Goal: Task Accomplishment & Management: Use online tool/utility

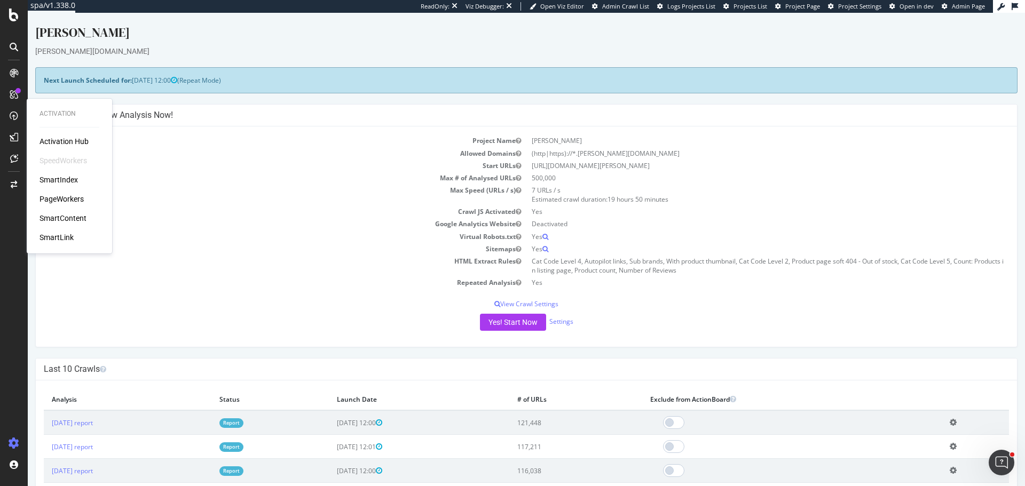
click at [68, 193] on div "Activation Hub SpeedWorkers SmartIndex PageWorkers SmartContent SmartLink" at bounding box center [69, 189] width 60 height 107
click at [68, 200] on div "PageWorkers" at bounding box center [61, 199] width 44 height 11
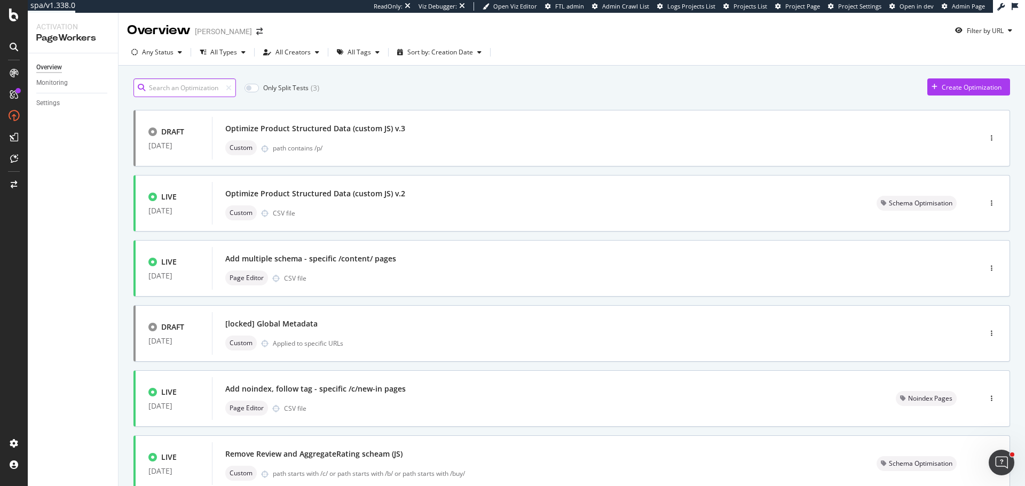
click at [191, 87] on input at bounding box center [184, 87] width 102 height 19
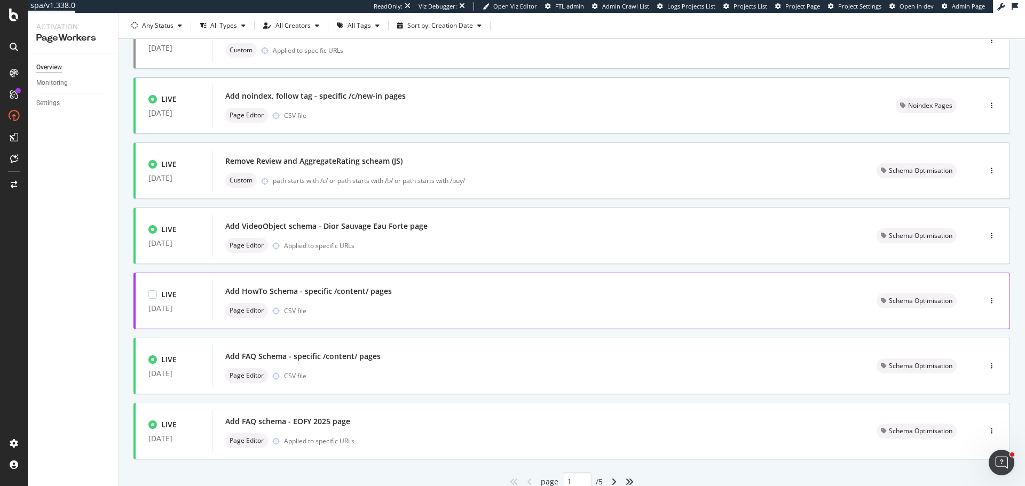
scroll to position [335, 0]
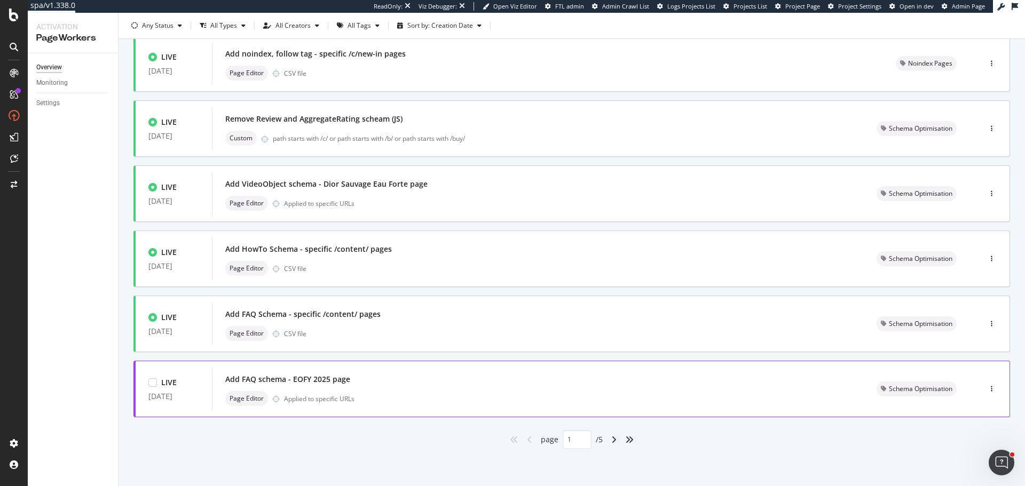
click at [331, 377] on div "Add FAQ schema - EOFY 2025 page" at bounding box center [287, 379] width 125 height 11
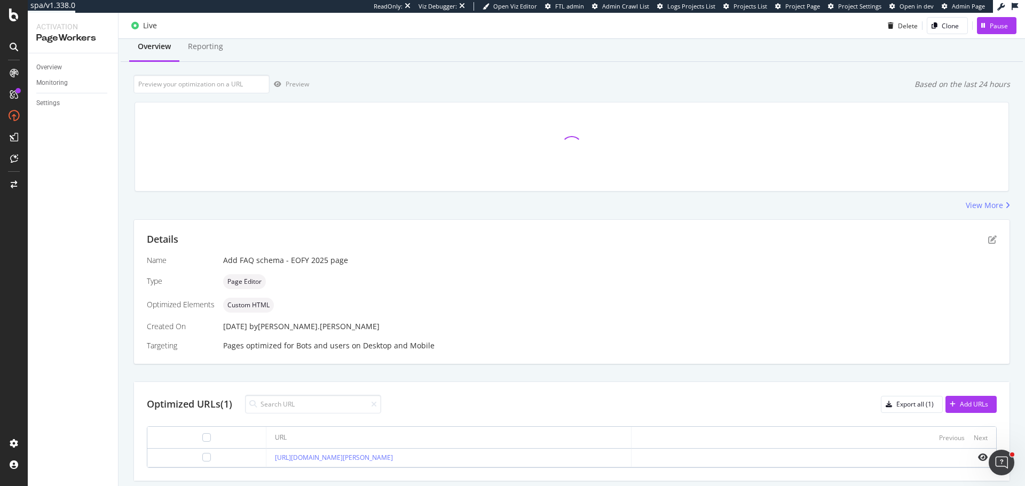
scroll to position [65, 0]
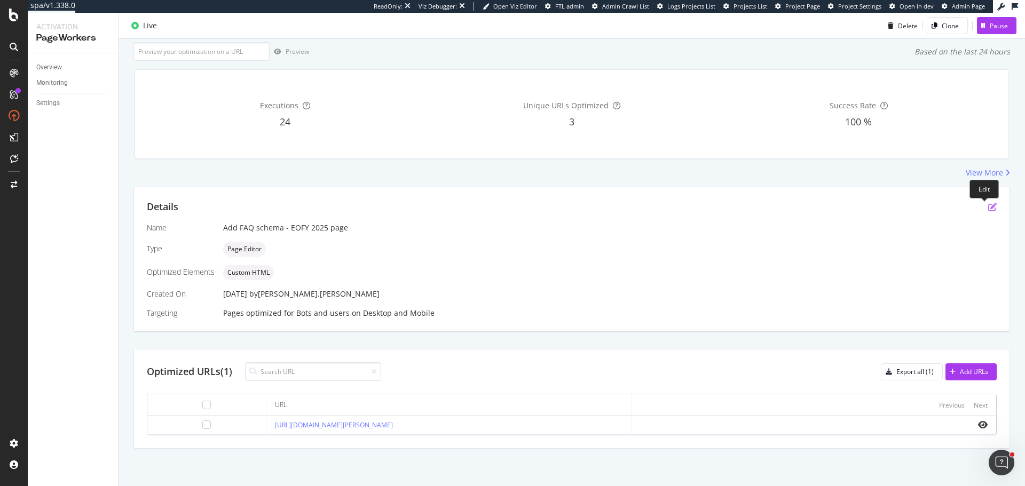
click at [988, 209] on icon "pen-to-square" at bounding box center [992, 207] width 9 height 9
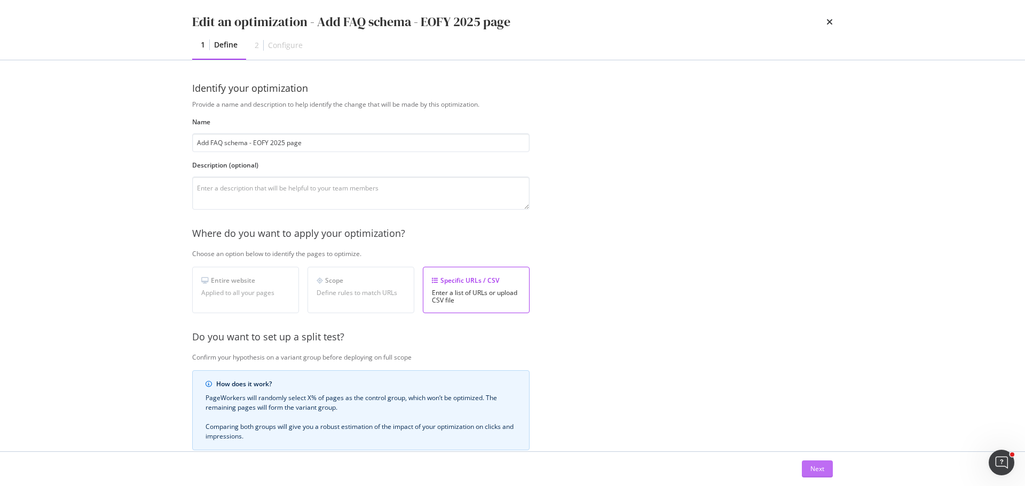
click at [810, 464] on div "Next" at bounding box center [817, 468] width 14 height 9
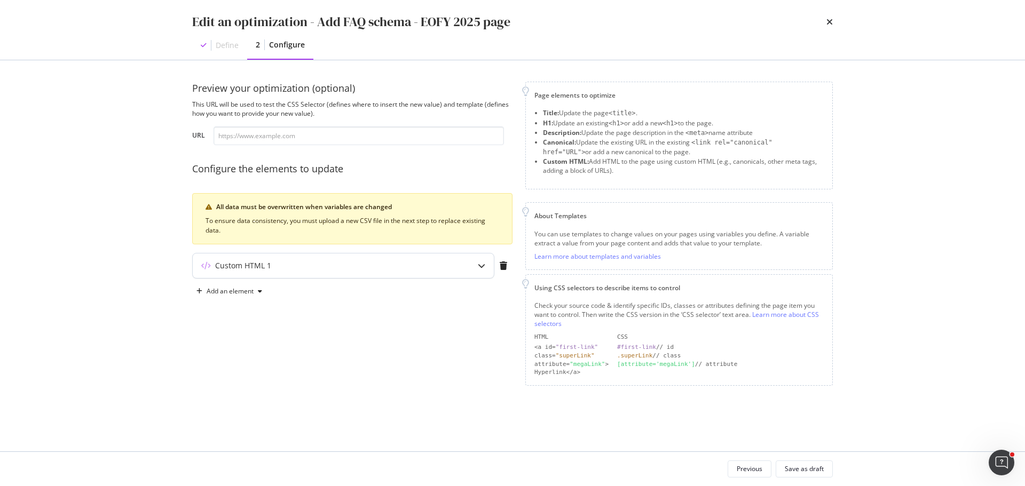
click at [304, 263] on div "Custom HTML 1" at bounding box center [322, 265] width 259 height 11
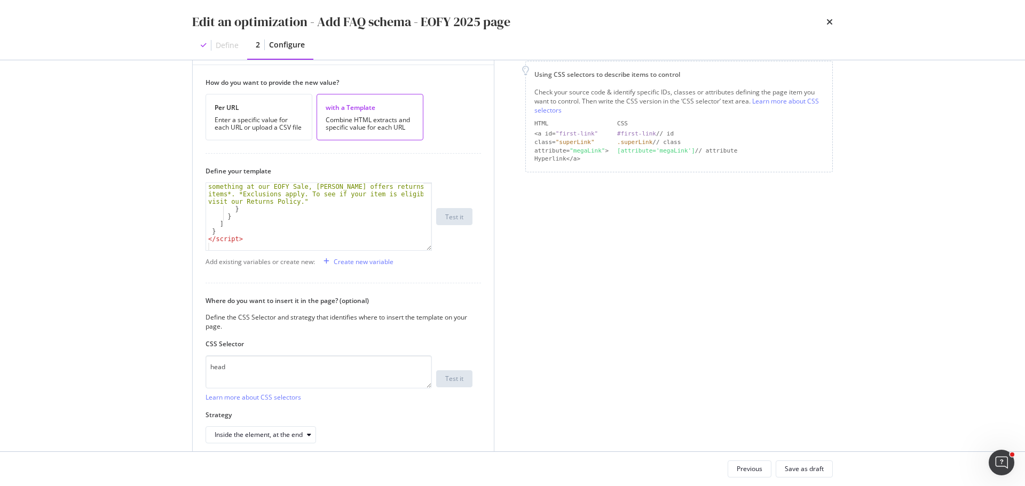
scroll to position [262, 0]
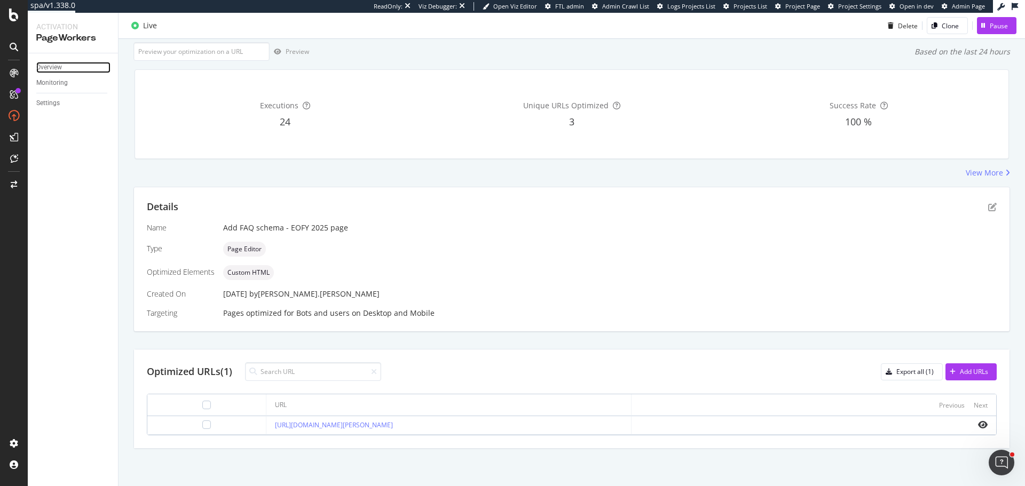
click at [53, 64] on div "Overview" at bounding box center [49, 67] width 26 height 11
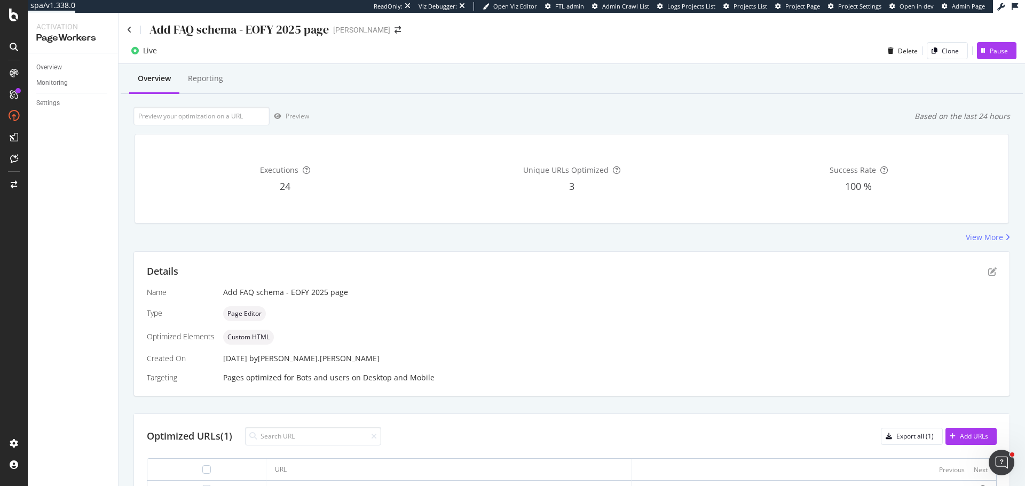
scroll to position [65, 0]
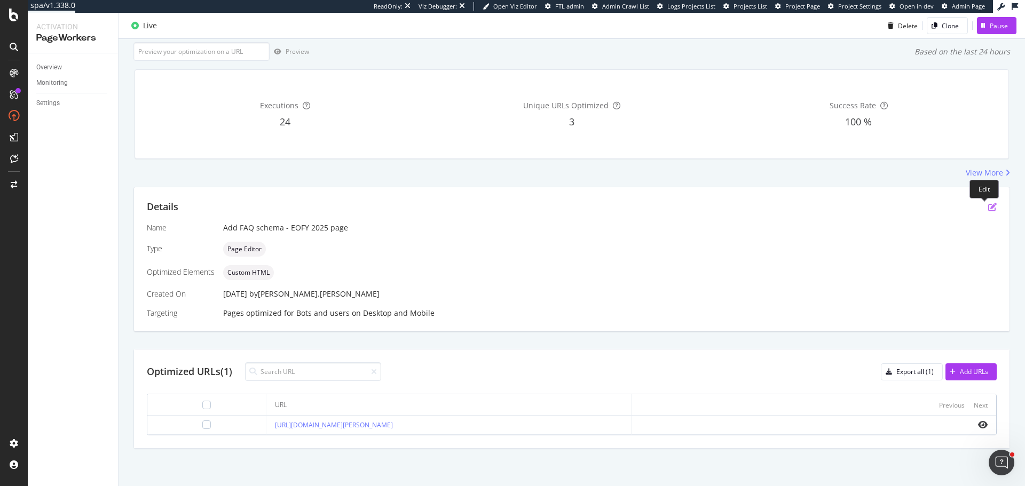
click at [988, 208] on icon "pen-to-square" at bounding box center [992, 207] width 9 height 9
click at [44, 67] on div "Overview" at bounding box center [49, 67] width 26 height 11
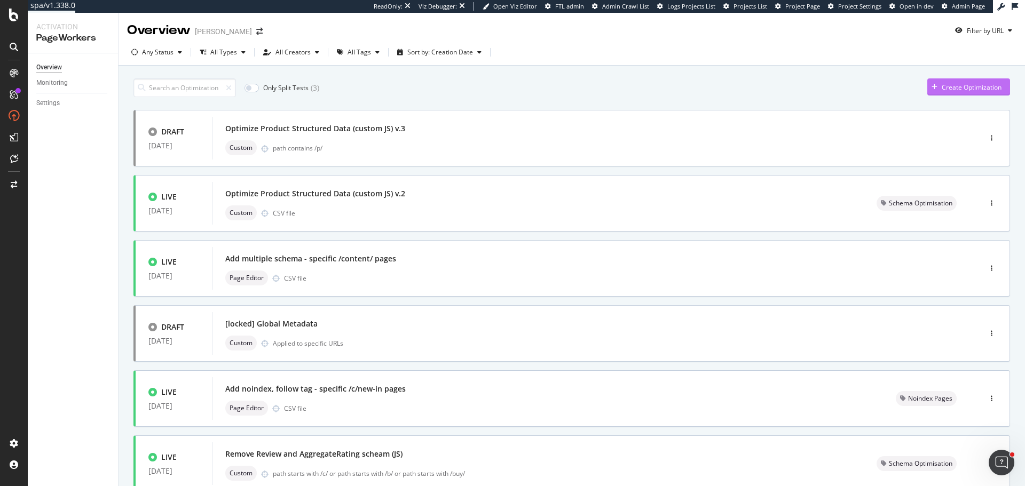
click at [950, 83] on div "Create Optimization" at bounding box center [972, 87] width 60 height 9
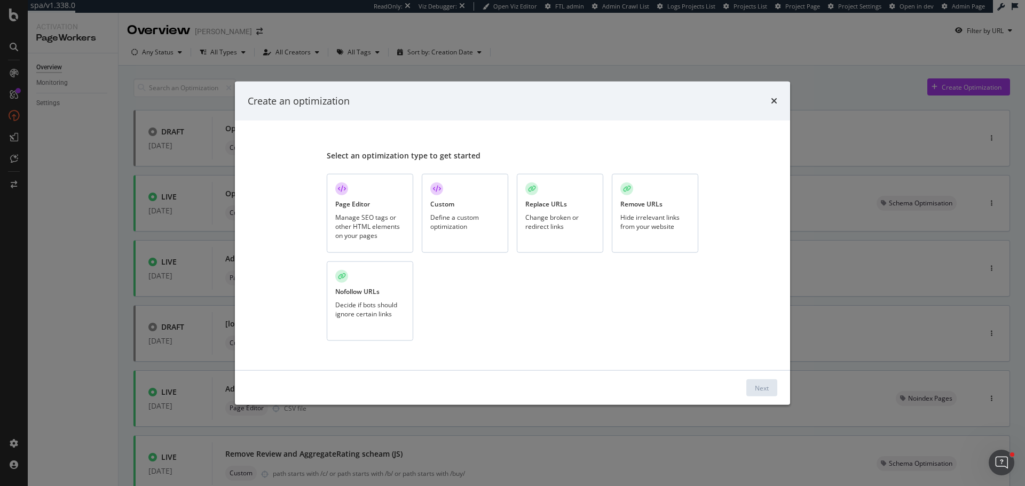
click at [366, 230] on div "Manage SEO tags or other HTML elements on your pages" at bounding box center [369, 225] width 69 height 27
click at [760, 385] on div "Next" at bounding box center [762, 387] width 14 height 9
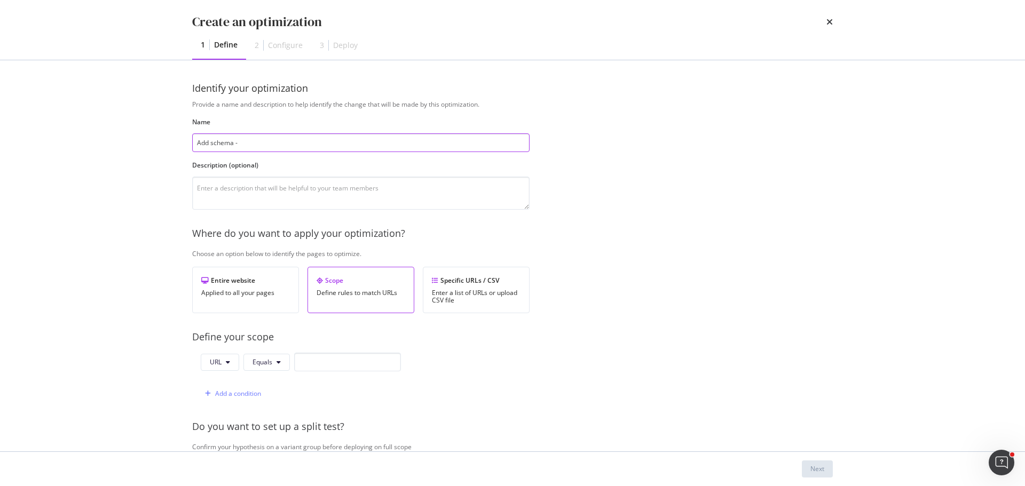
paste input "Singles Day Sale 2025"
type input "Add schema - Singles Day Sale 2025 page"
click at [479, 291] on div "Enter a list of URLs or upload CSV file" at bounding box center [476, 296] width 89 height 15
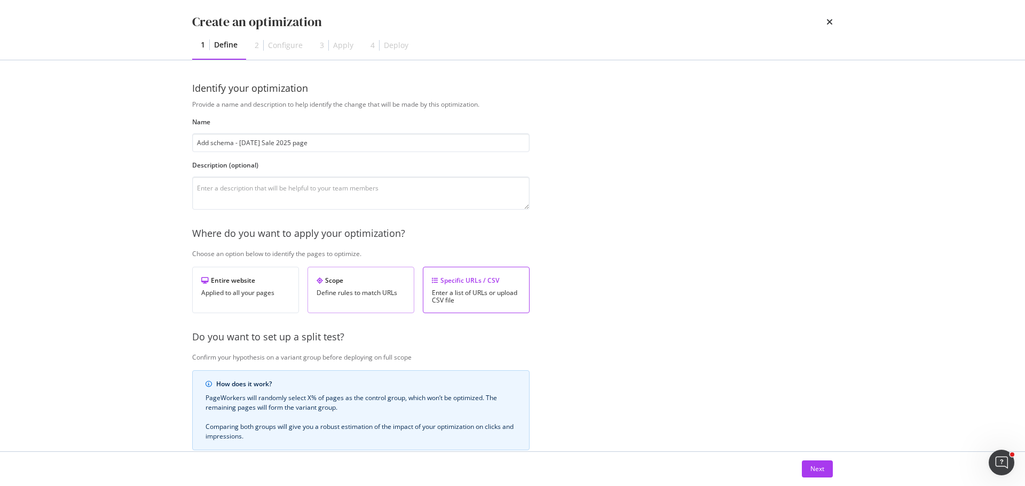
click at [370, 291] on div "Define rules to match URLs" at bounding box center [361, 292] width 89 height 7
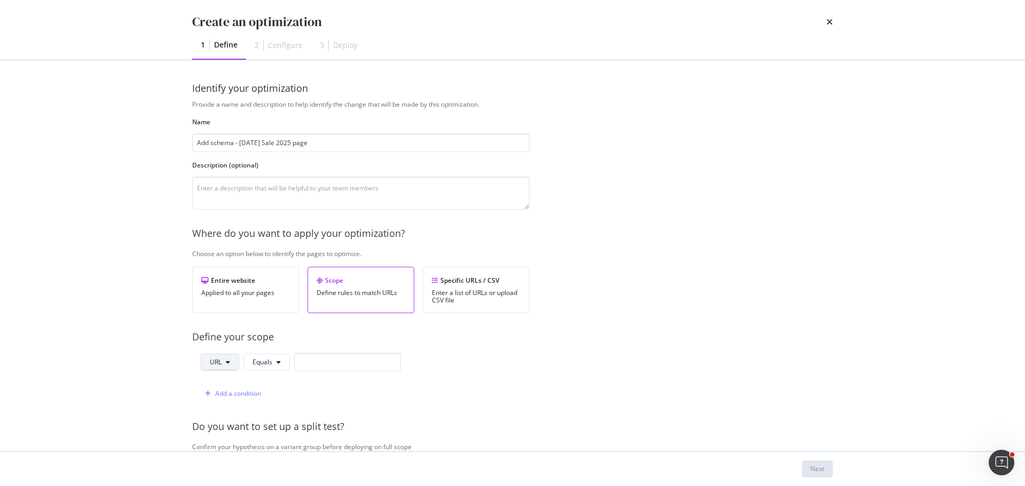
click at [230, 361] on icon "modal" at bounding box center [228, 362] width 4 height 6
click at [268, 358] on span "Equals" at bounding box center [262, 362] width 20 height 9
click at [270, 220] on span "Contains" at bounding box center [283, 223] width 63 height 10
click at [370, 362] on input "modal" at bounding box center [354, 362] width 107 height 19
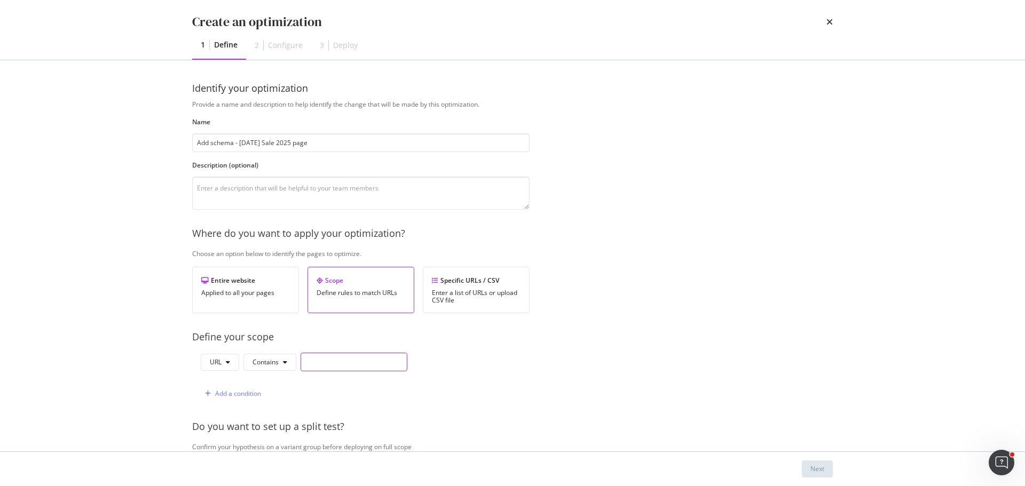
paste input "https://www.myer.com.au/content/singles-day-sale"
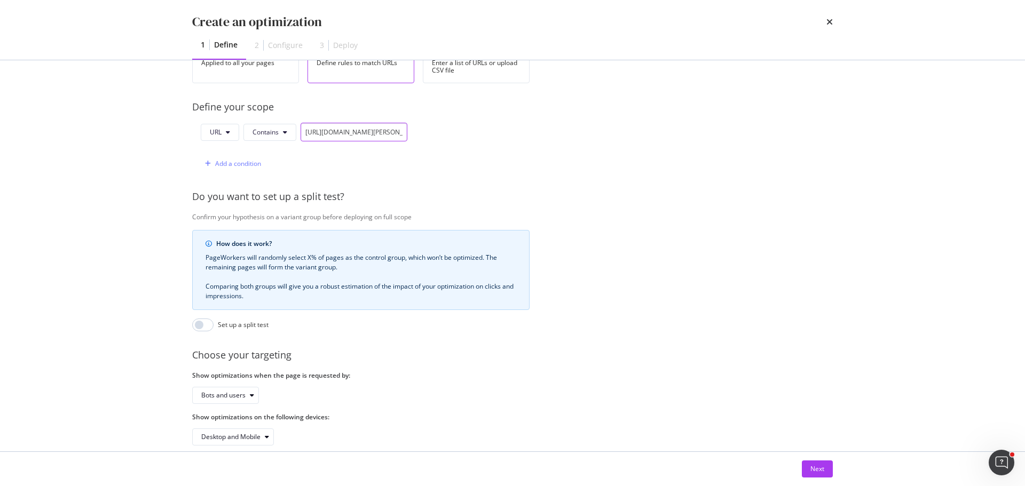
scroll to position [254, 0]
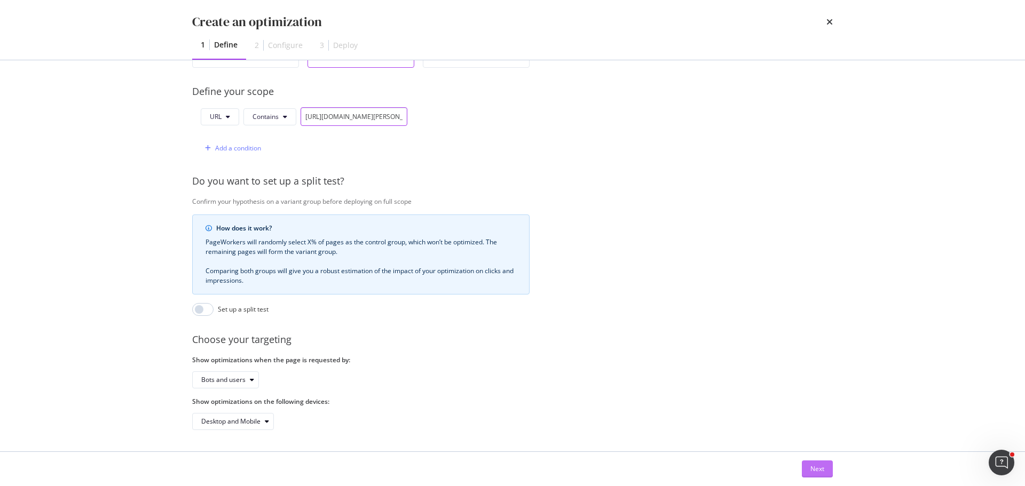
type input "https://www.myer.com.au/content/singles-day-sale"
click at [822, 466] on div "Next" at bounding box center [817, 468] width 14 height 9
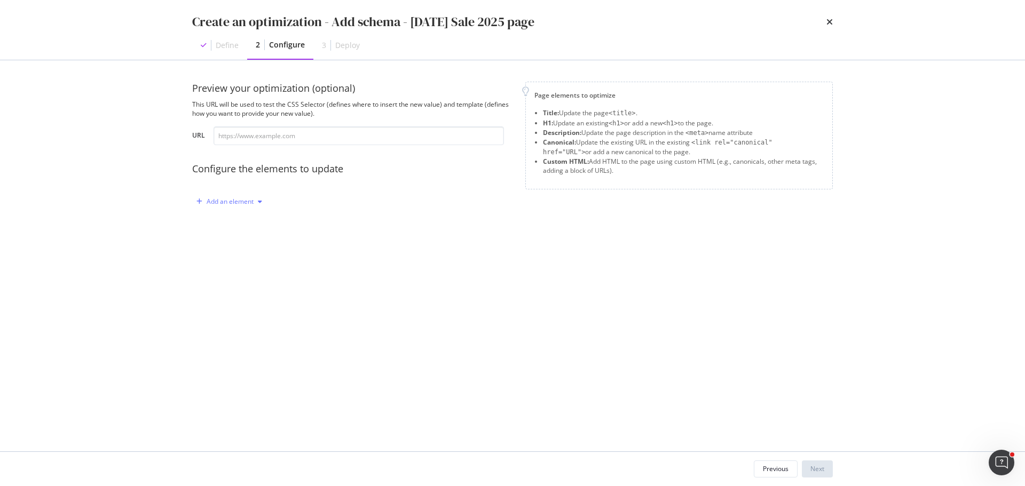
click at [230, 202] on div "Add an element" at bounding box center [230, 202] width 47 height 6
click at [234, 295] on div "Custom HTML" at bounding box center [241, 292] width 42 height 9
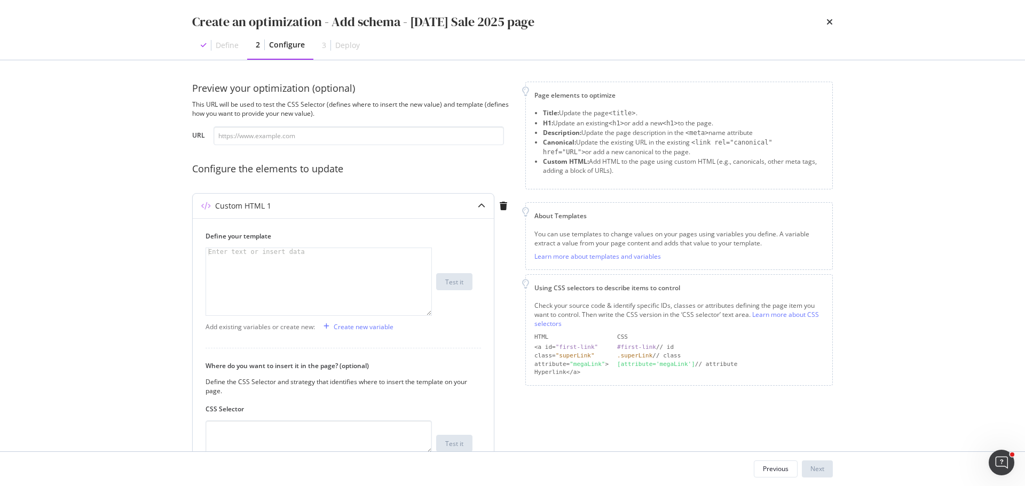
click at [270, 279] on div "modal" at bounding box center [318, 289] width 225 height 82
click at [272, 264] on div "modal" at bounding box center [318, 289] width 225 height 82
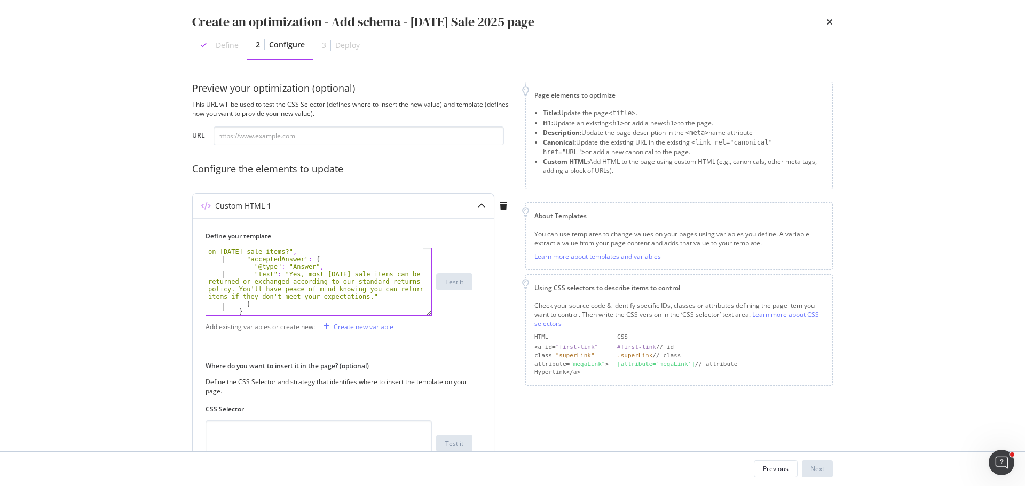
scroll to position [113, 0]
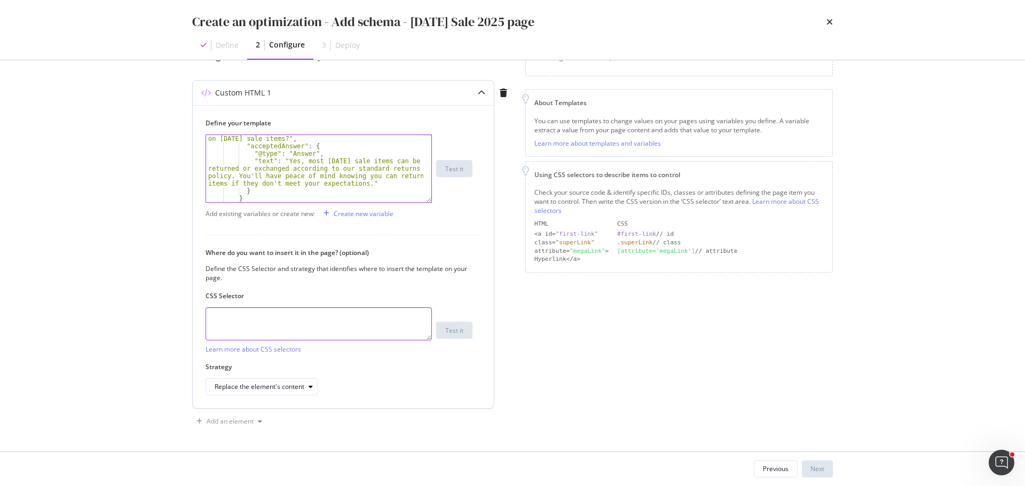
click at [265, 330] on textarea "modal" at bounding box center [318, 323] width 226 height 33
type textarea "head"
click at [256, 387] on div "Replace the element's content" at bounding box center [260, 387] width 90 height 6
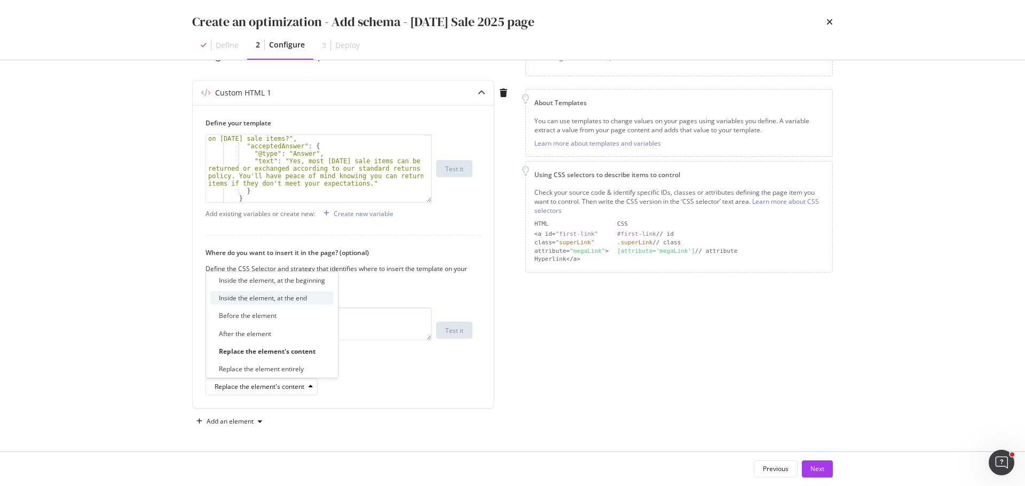
click at [294, 296] on div "Inside the element, at the end" at bounding box center [263, 298] width 88 height 9
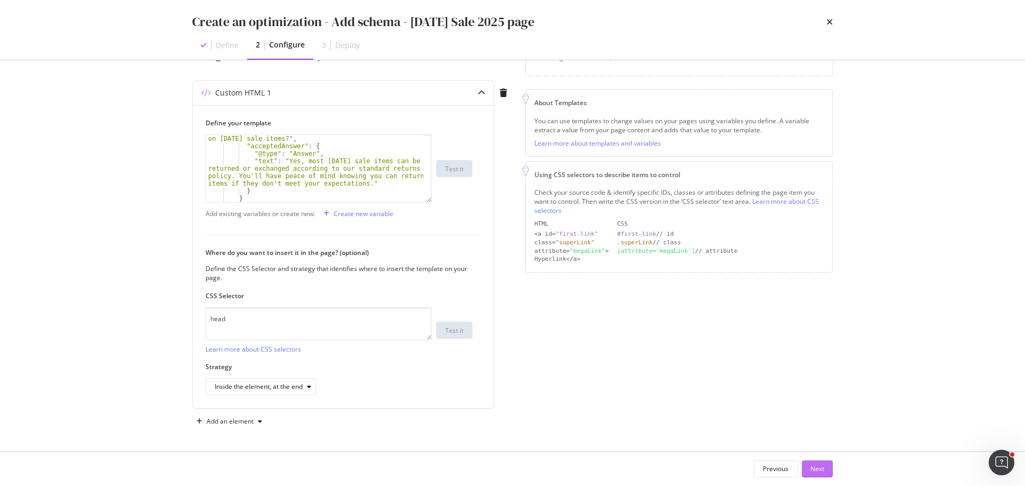
click at [802, 462] on button "Next" at bounding box center [817, 469] width 31 height 17
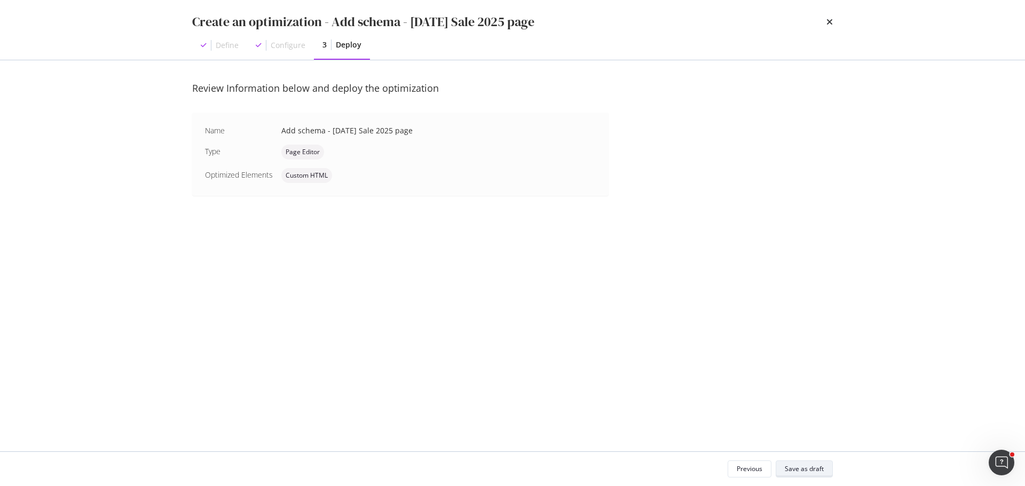
click at [800, 469] on div "Save as draft" at bounding box center [804, 468] width 39 height 9
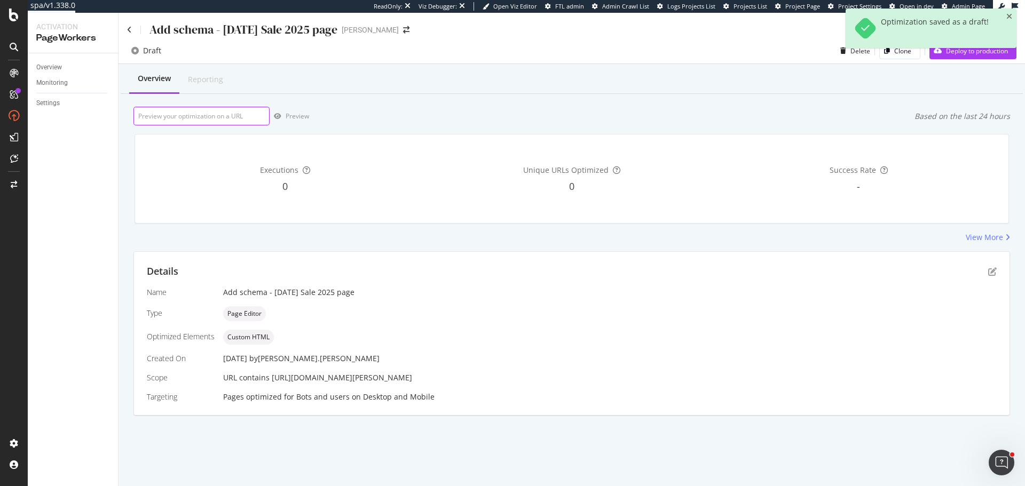
click at [208, 116] on input "url" at bounding box center [201, 116] width 136 height 19
paste input "https://www.myer.com.au/content/singles-day-sale"
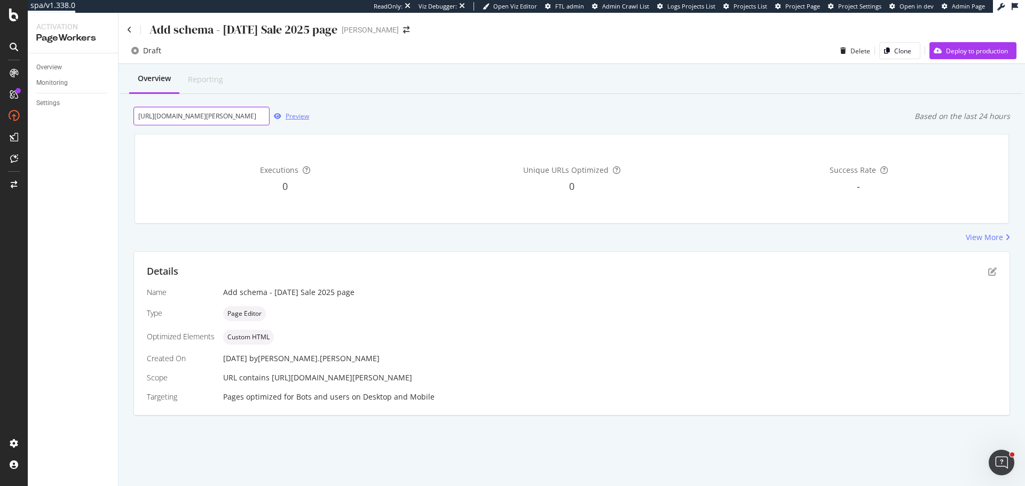
type input "https://www.myer.com.au/content/singles-day-sale"
click at [294, 118] on div "Preview" at bounding box center [297, 116] width 23 height 9
drag, startPoint x: 11, startPoint y: 160, endPoint x: 19, endPoint y: 155, distance: 9.2
click at [11, 160] on icon at bounding box center [14, 158] width 8 height 9
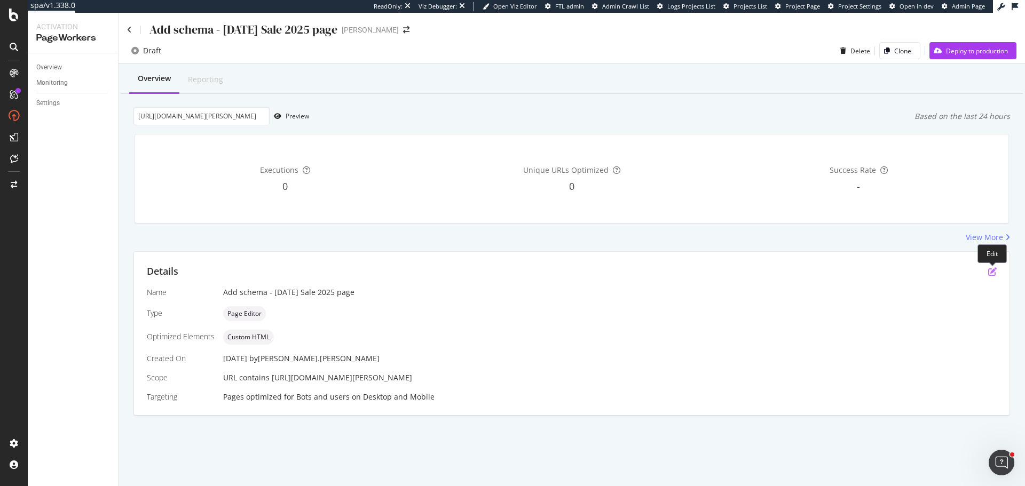
click at [994, 273] on icon "pen-to-square" at bounding box center [992, 271] width 9 height 9
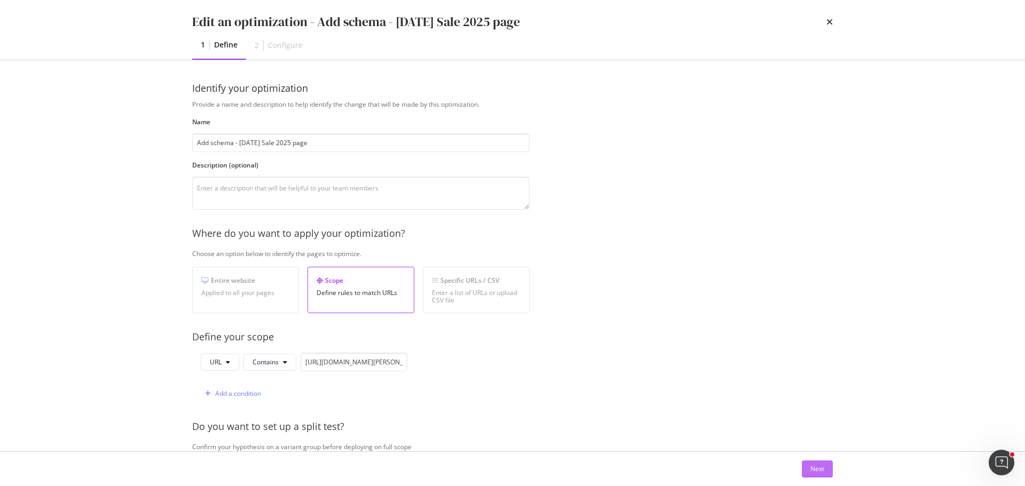
click at [821, 473] on div "Next" at bounding box center [817, 468] width 14 height 9
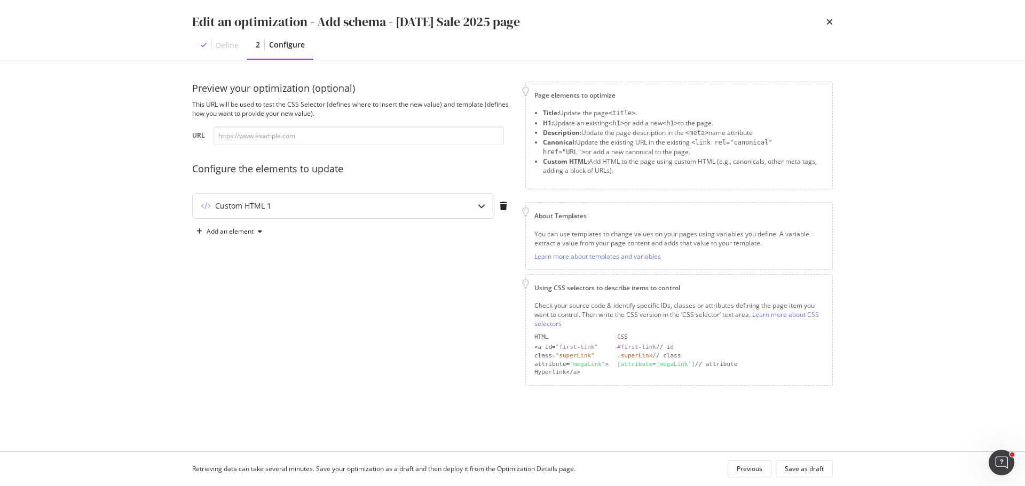
click at [352, 209] on div "Custom HTML 1" at bounding box center [322, 206] width 259 height 11
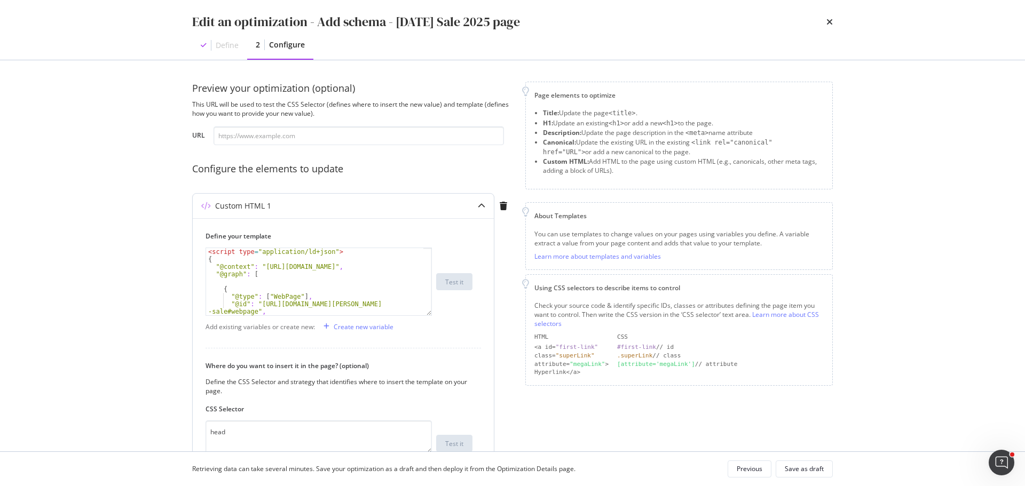
click at [314, 285] on div "< script type = "application/ld+json" > { "@context" : "https://schema.org" , "…" at bounding box center [314, 293] width 217 height 90
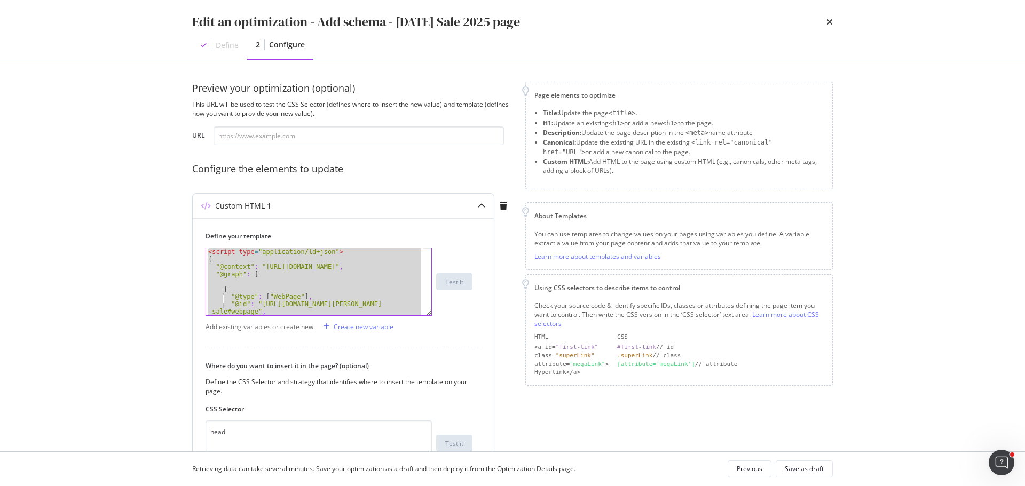
paste textarea "Cursor at row 257"
type textarea "</script>"
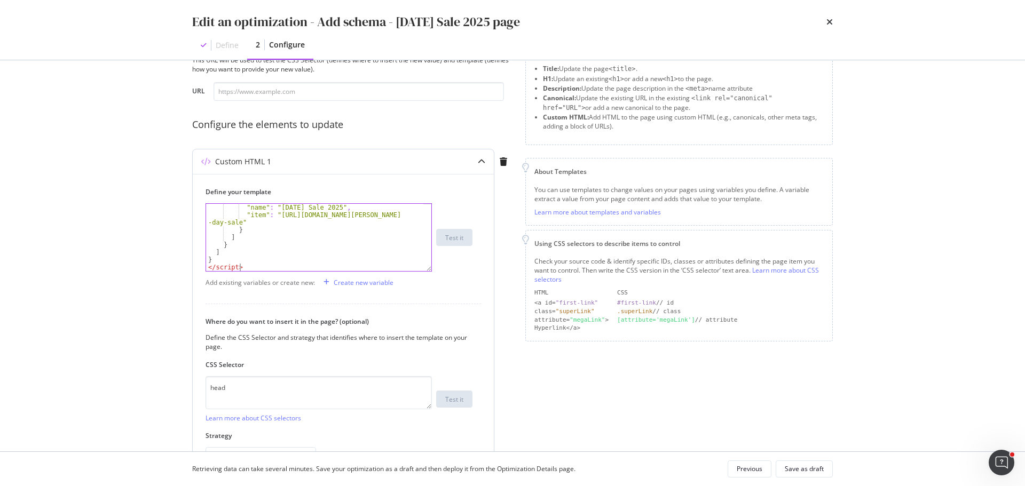
scroll to position [113, 0]
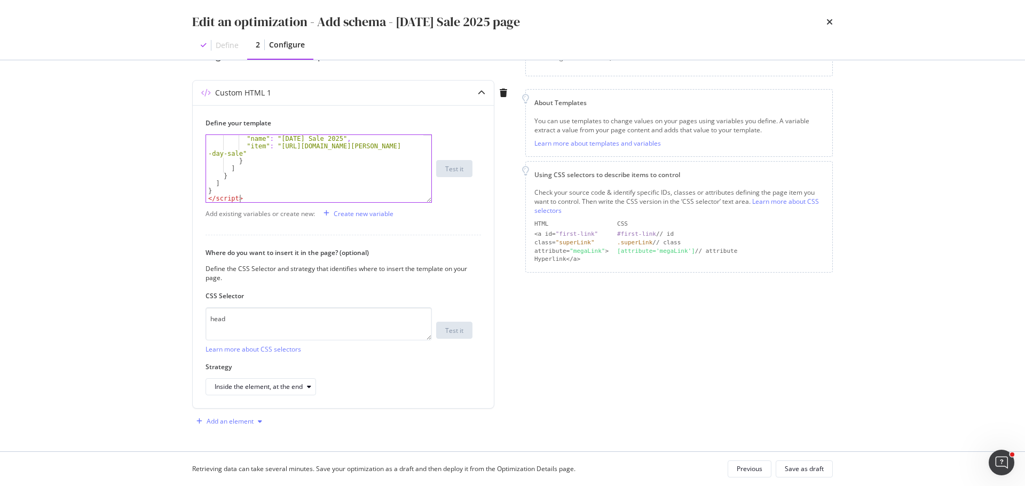
click at [233, 424] on div "Add an element" at bounding box center [230, 421] width 47 height 6
click at [239, 398] on div "Custom HTML" at bounding box center [241, 401] width 42 height 9
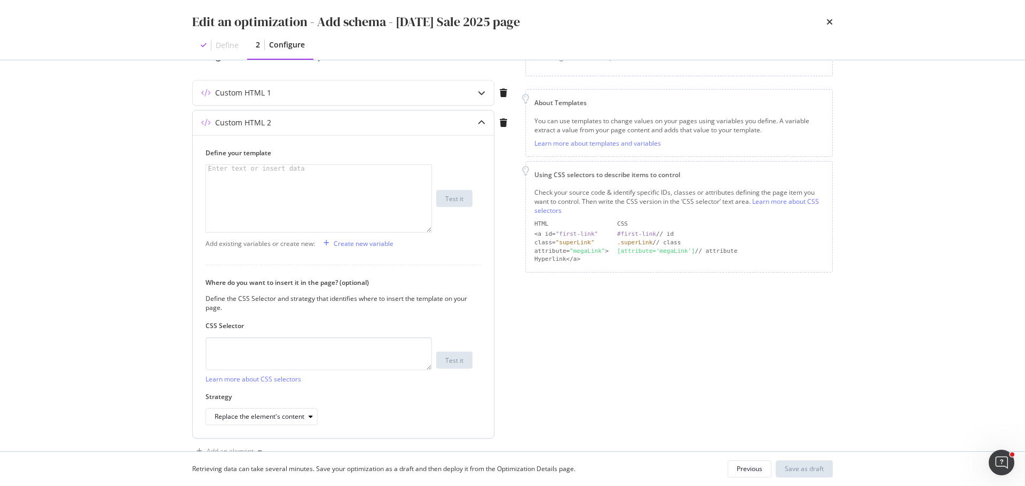
click at [263, 197] on div "modal" at bounding box center [318, 206] width 225 height 82
click at [284, 204] on div "modal" at bounding box center [318, 206] width 225 height 82
paste textarea "</script>"
type textarea "</script>"
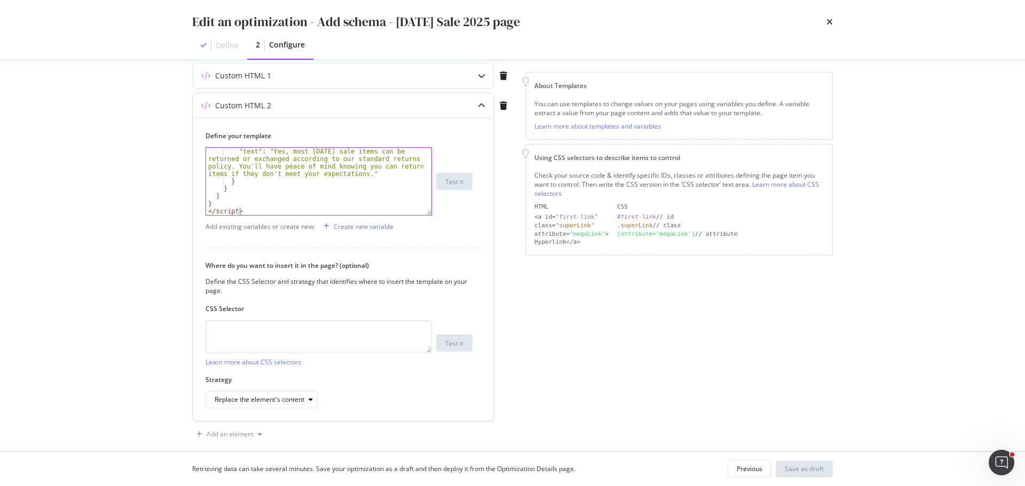
scroll to position [143, 0]
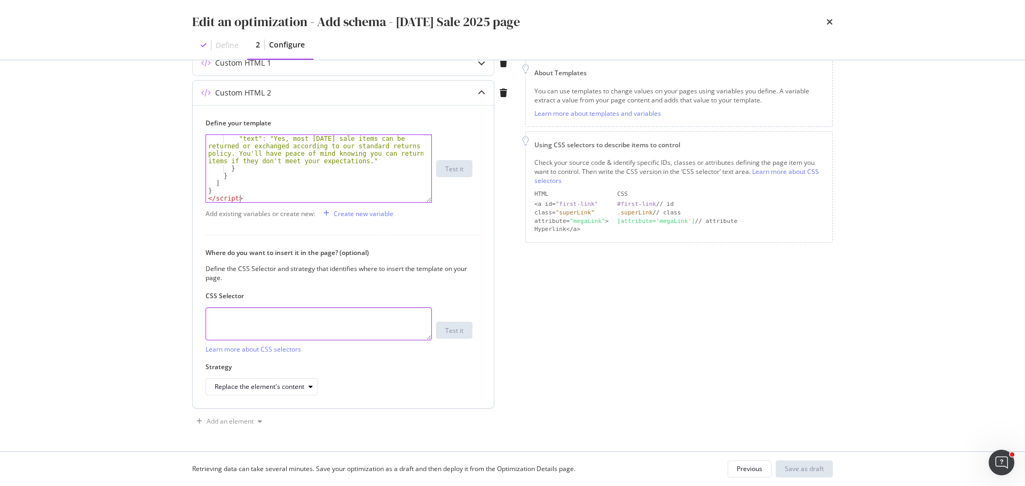
click at [268, 317] on textarea "modal" at bounding box center [318, 323] width 226 height 33
type textarea "head"
click at [280, 386] on div "Replace the element's content" at bounding box center [260, 387] width 90 height 6
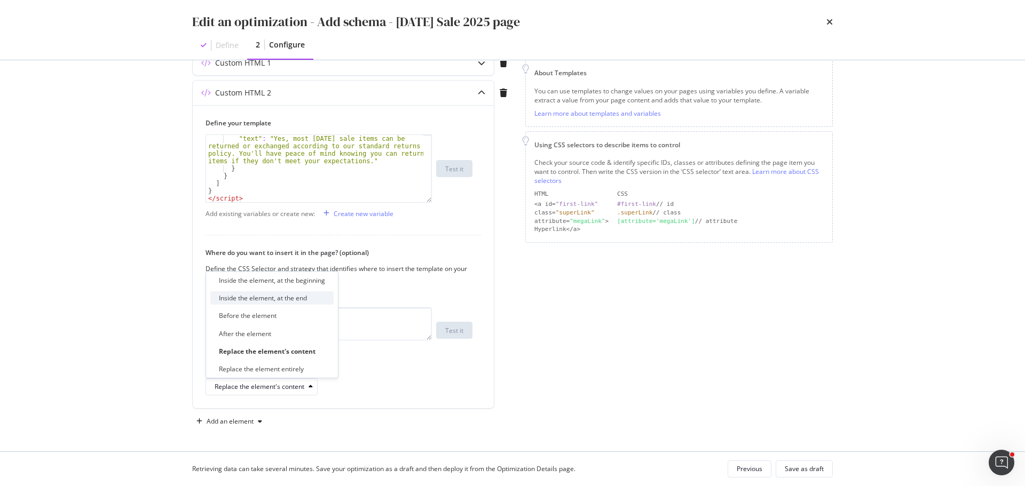
click at [297, 301] on div "Inside the element, at the end" at bounding box center [263, 298] width 88 height 9
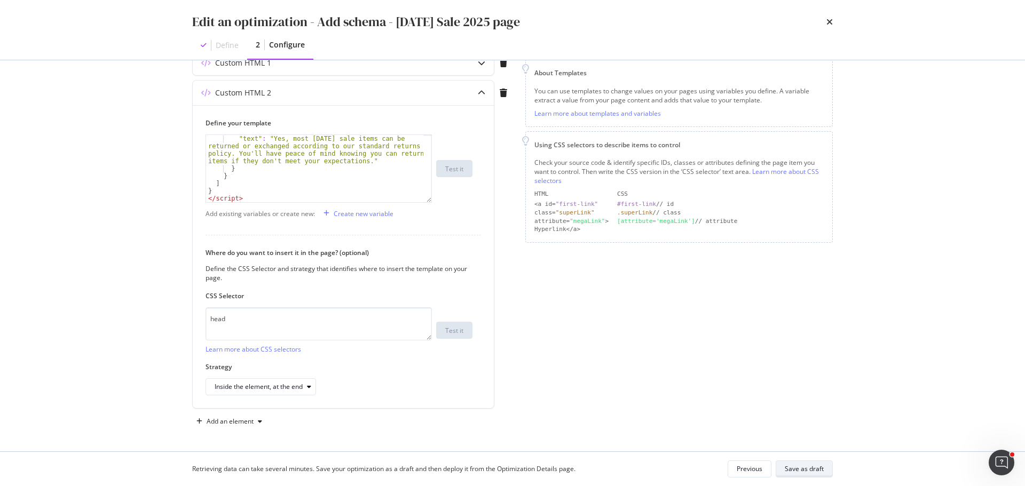
click at [821, 465] on div "Save as draft" at bounding box center [804, 468] width 39 height 9
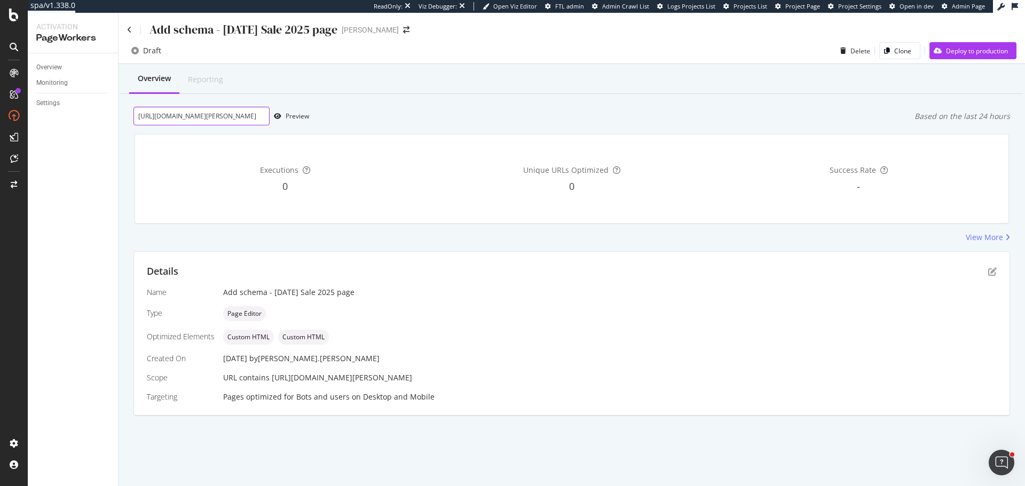
click at [236, 114] on input "https://www.myer.com.au/content/singles-day-sale" at bounding box center [201, 116] width 136 height 19
click at [295, 118] on div "Preview" at bounding box center [297, 116] width 23 height 9
click at [990, 275] on icon "pen-to-square" at bounding box center [992, 271] width 9 height 9
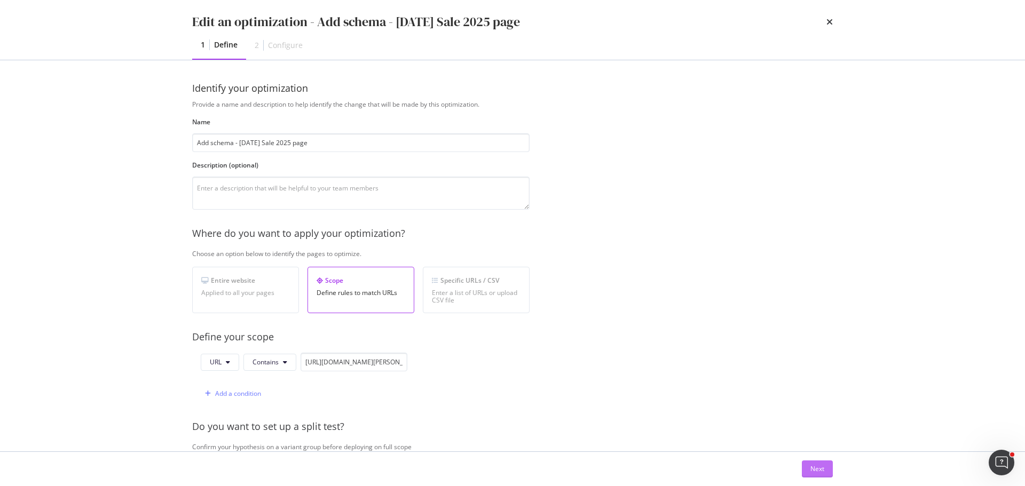
click at [820, 471] on div "Next" at bounding box center [817, 468] width 14 height 9
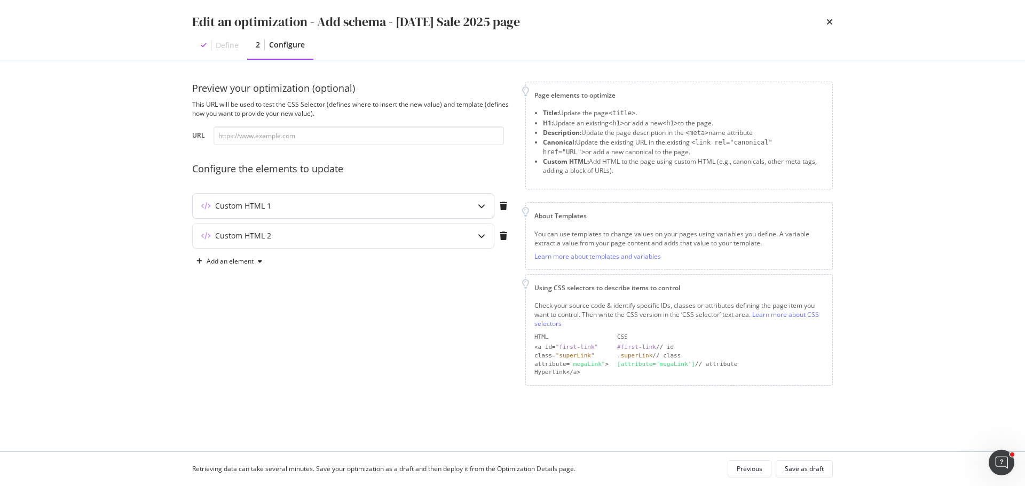
click at [301, 194] on div "Custom HTML 1" at bounding box center [343, 206] width 301 height 25
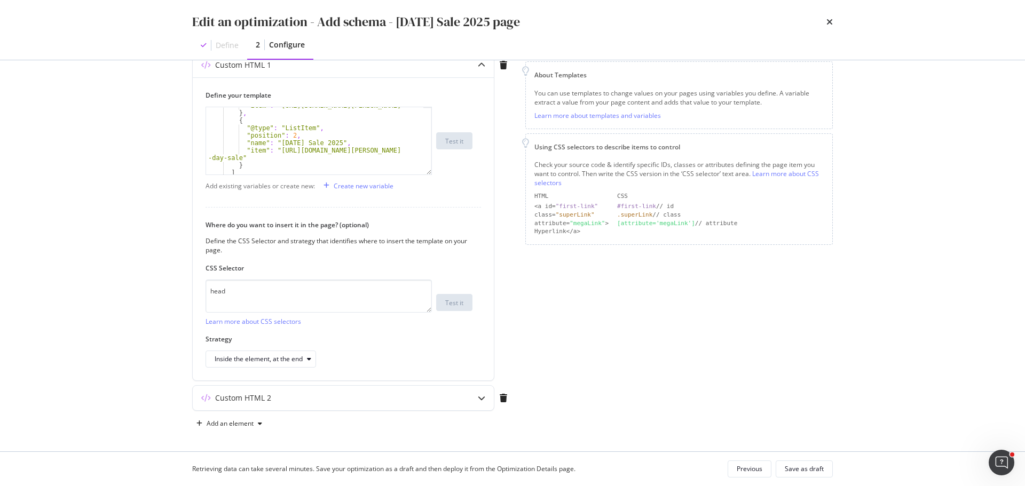
scroll to position [143, 0]
click at [305, 401] on div "Custom HTML 2" at bounding box center [343, 396] width 301 height 25
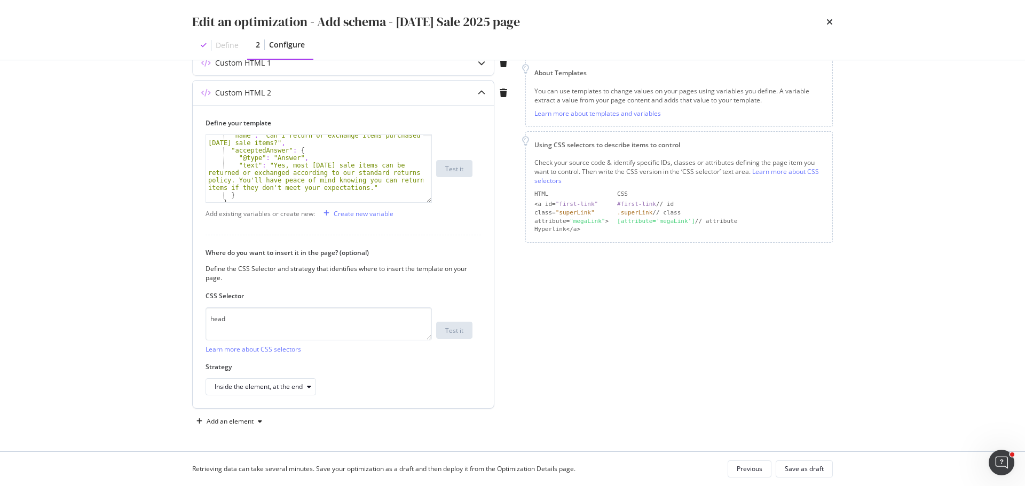
scroll to position [1308, 0]
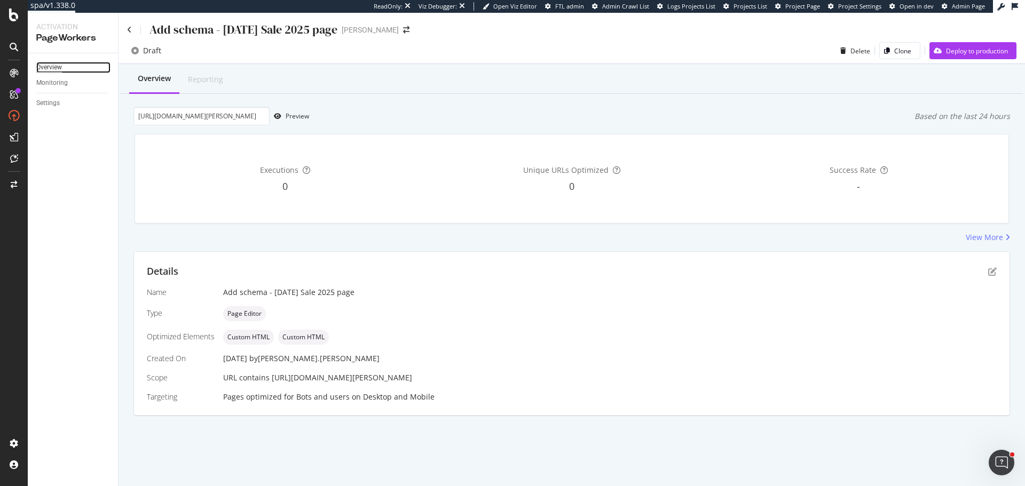
click at [60, 67] on div "Overview" at bounding box center [49, 67] width 26 height 11
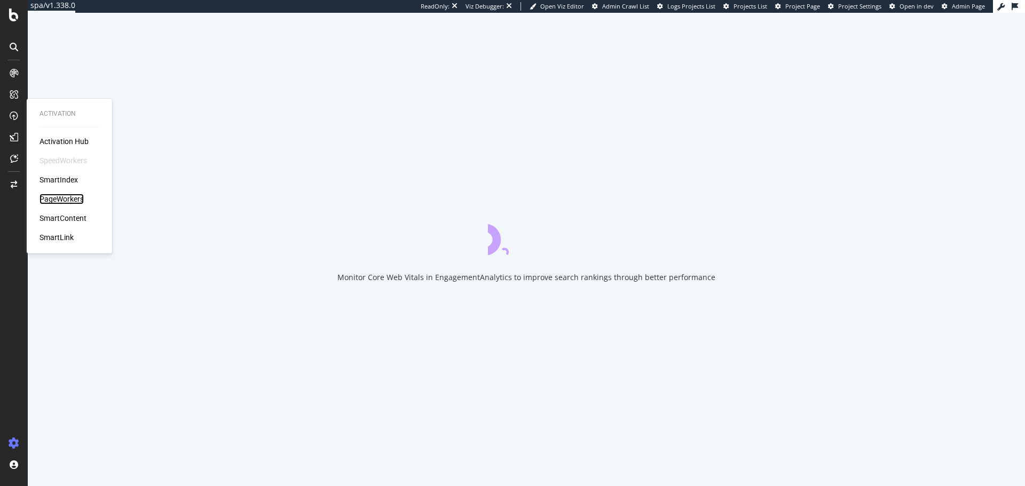
click at [73, 200] on div "PageWorkers" at bounding box center [61, 199] width 44 height 11
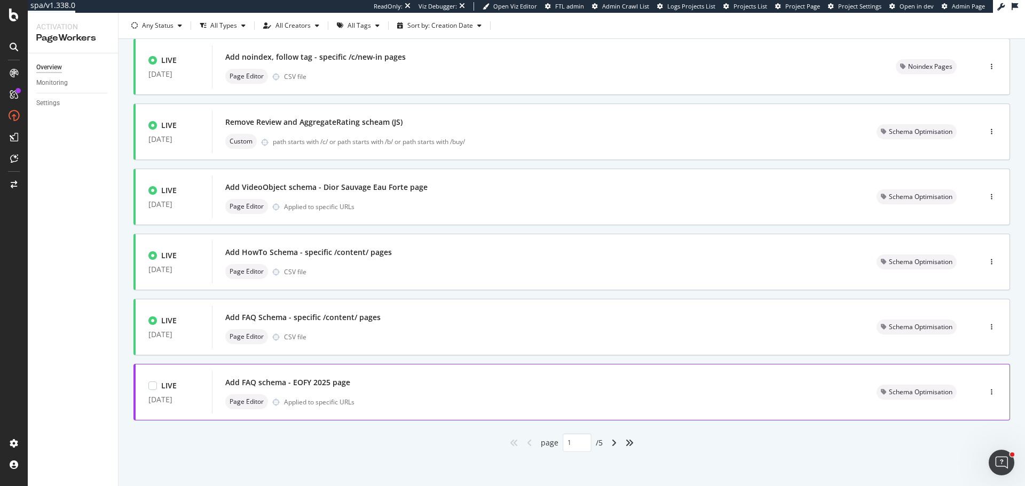
scroll to position [335, 0]
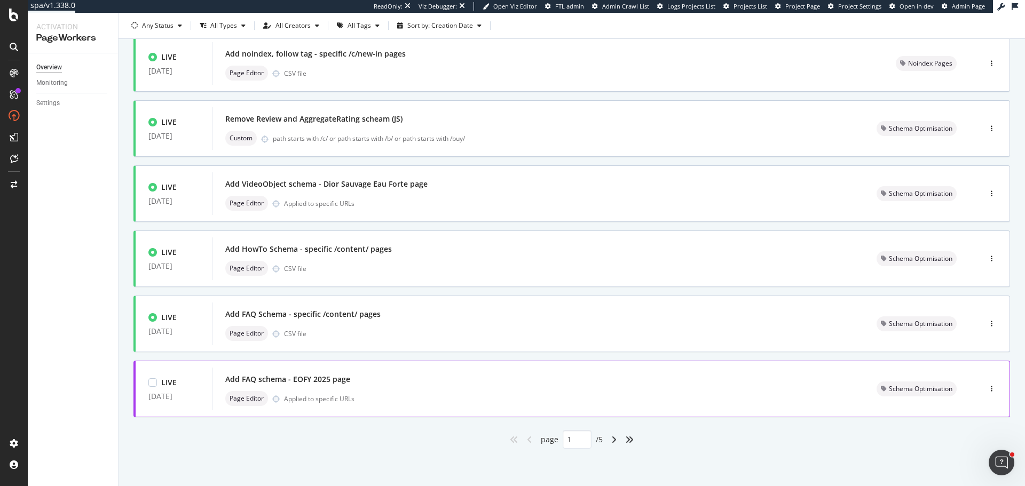
click at [294, 382] on div "Add FAQ schema - EOFY 2025 page" at bounding box center [287, 379] width 125 height 11
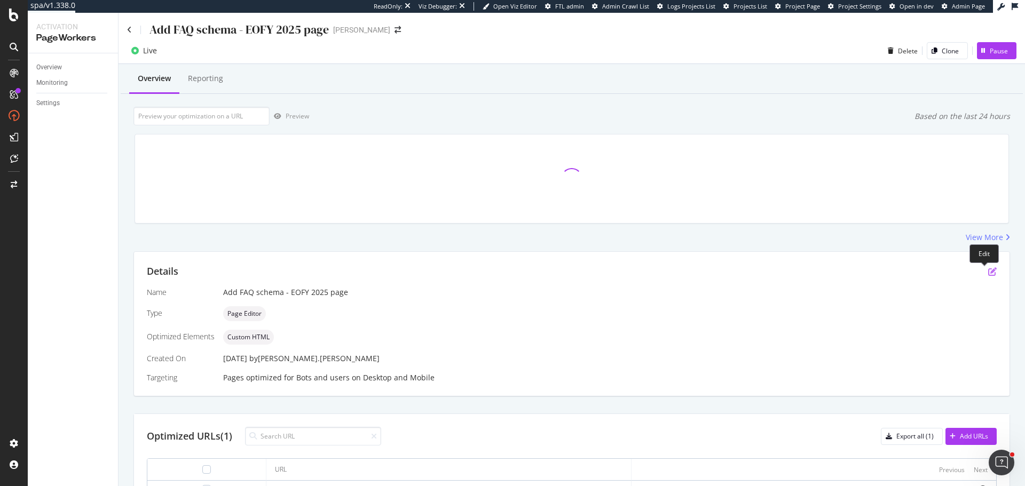
click at [988, 271] on icon "pen-to-square" at bounding box center [992, 271] width 9 height 9
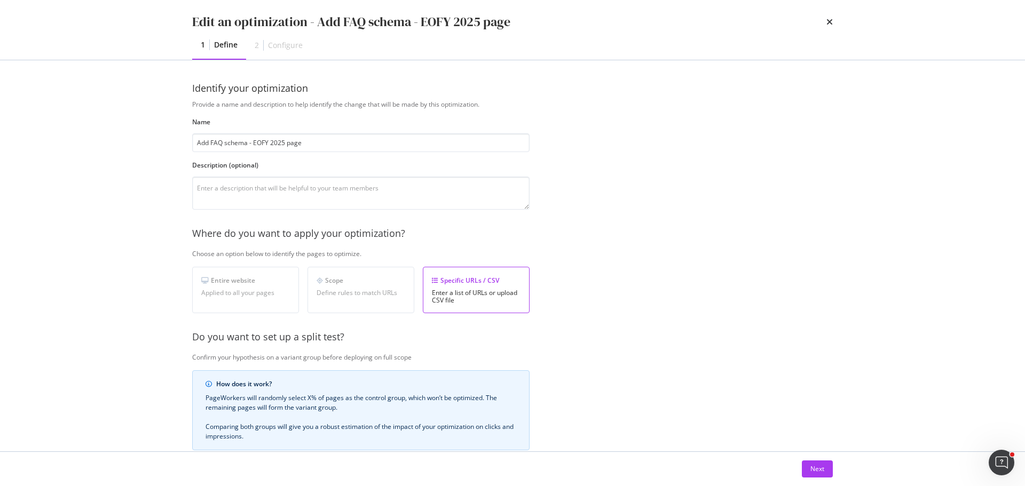
scroll to position [164, 0]
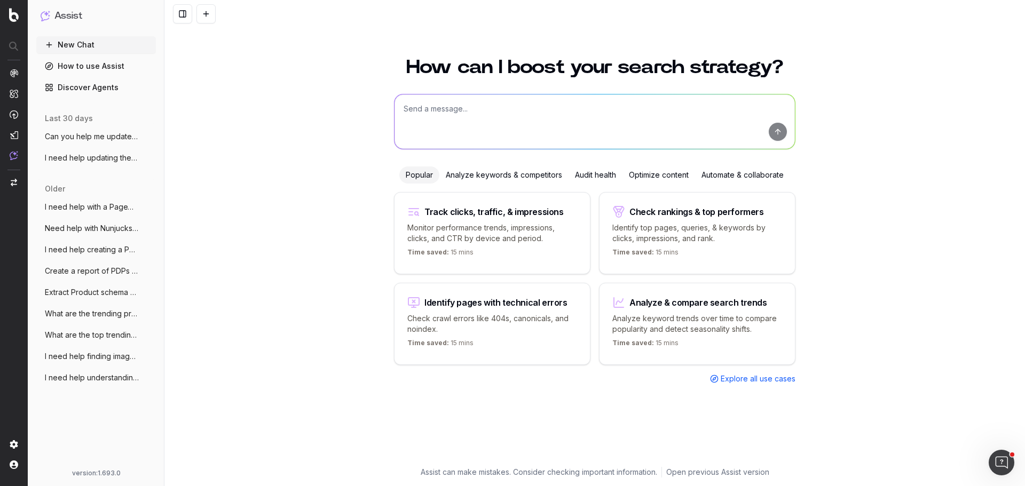
click at [505, 81] on div "How can I boost your search strategy? Popular Analyze keywords & competitors Au…" at bounding box center [595, 256] width 410 height 422
click at [507, 114] on textarea at bounding box center [594, 121] width 400 height 54
paste textarea "Singles Day Sale 2025 URL: https://www.myer.com.au/content/singles-day-sale Rec…"
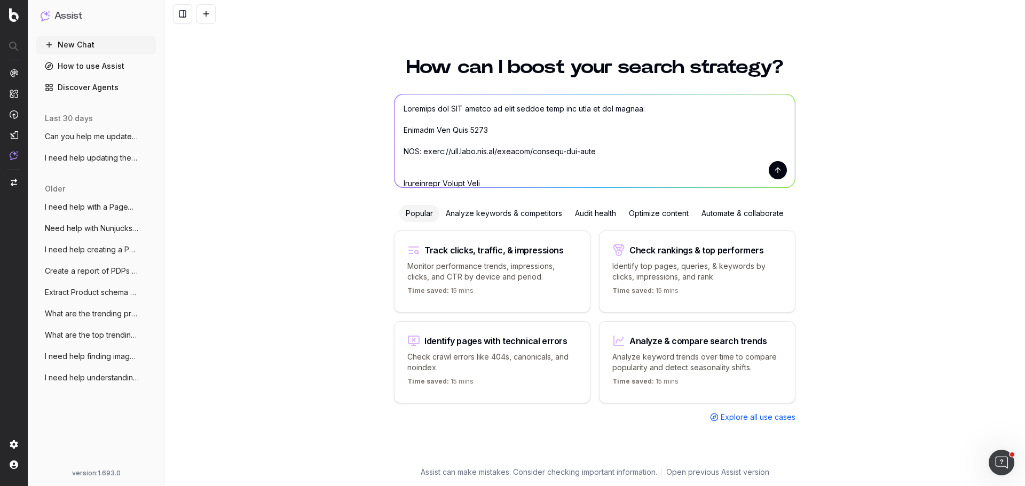
click at [406, 129] on textarea at bounding box center [594, 140] width 400 height 93
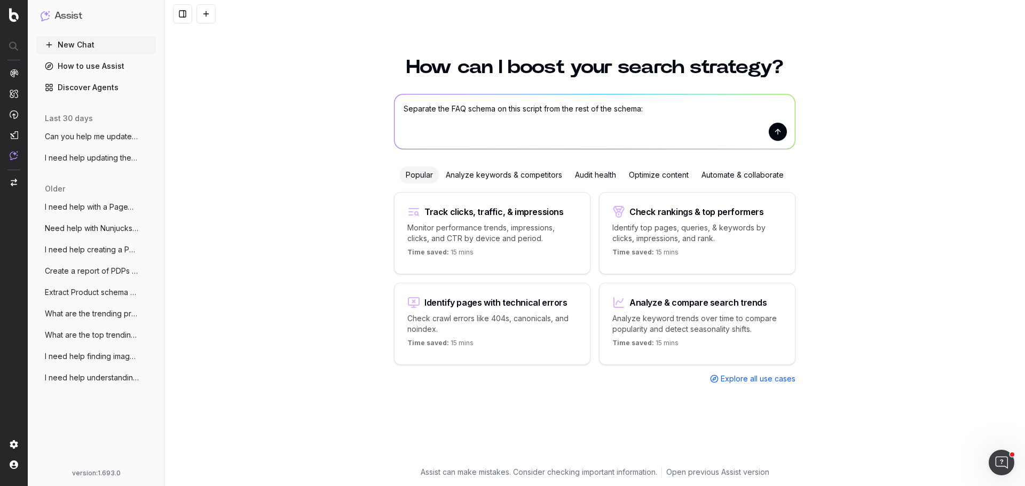
paste textarea "<script type="application/ld+json"> { "@context": "https://schema.org", "@graph…"
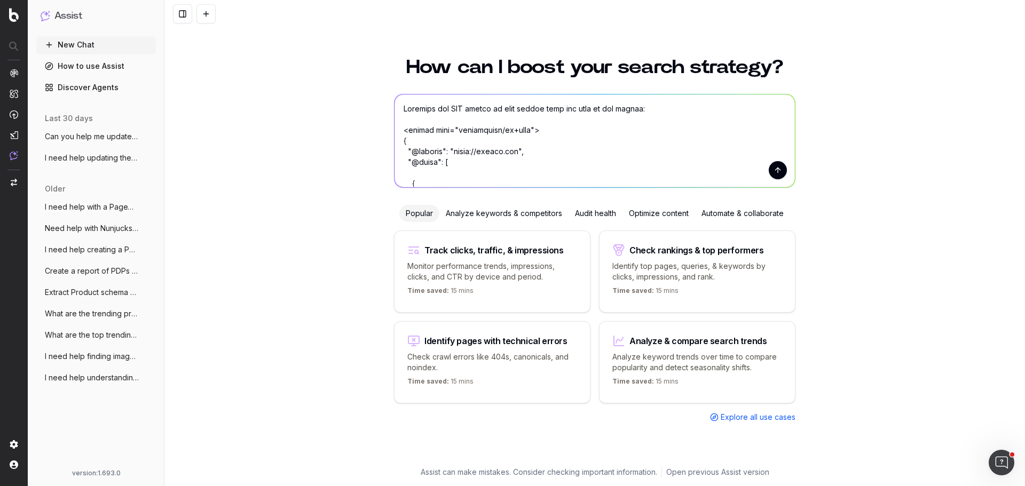
type textarea "Separate the FAQ schema on this script from the rest of the schema: <script typ…"
click at [770, 175] on button "submit" at bounding box center [778, 170] width 18 height 18
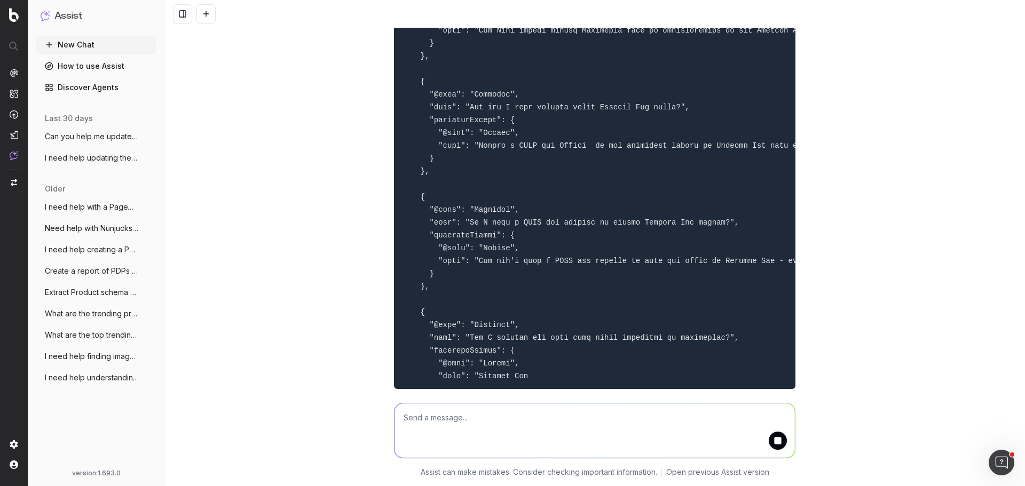
scroll to position [7251, 0]
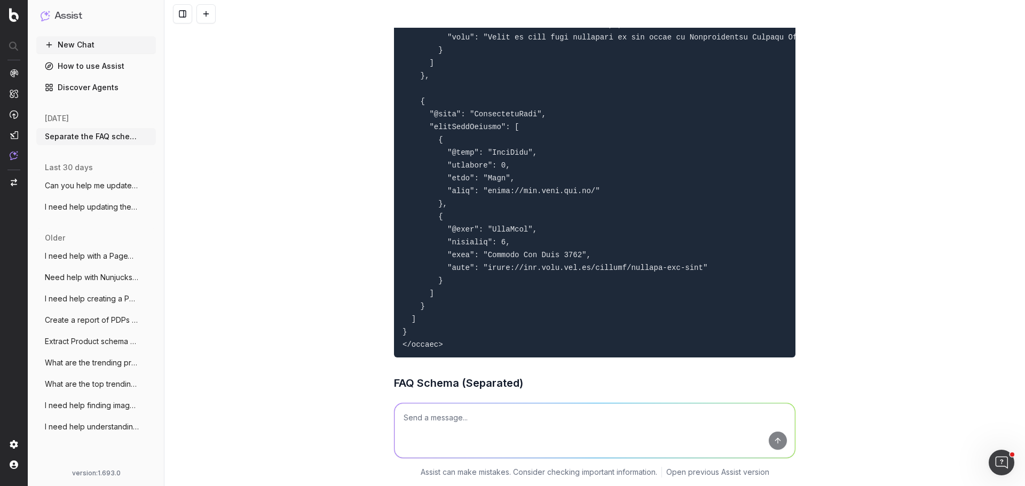
scroll to position [5927, 0]
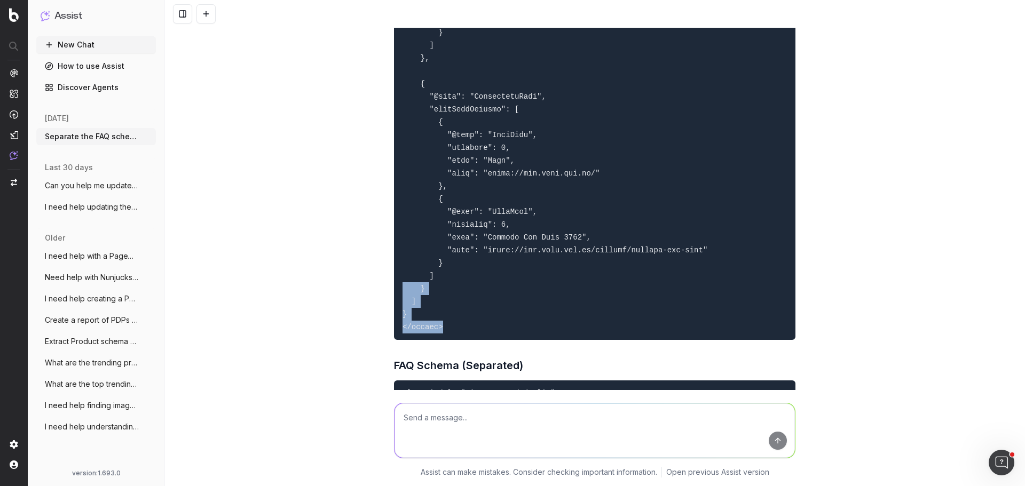
drag, startPoint x: 441, startPoint y: 311, endPoint x: 400, endPoint y: 269, distance: 58.9
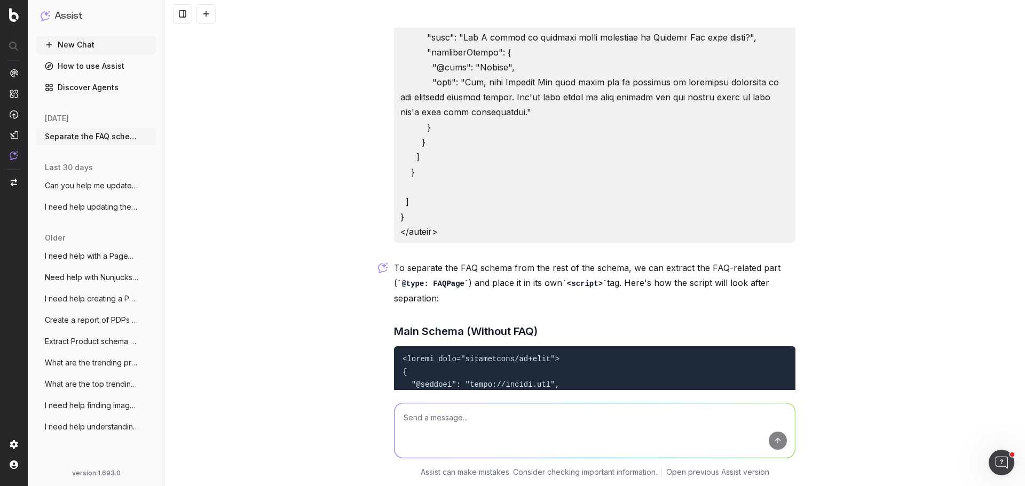
scroll to position [4326, 0]
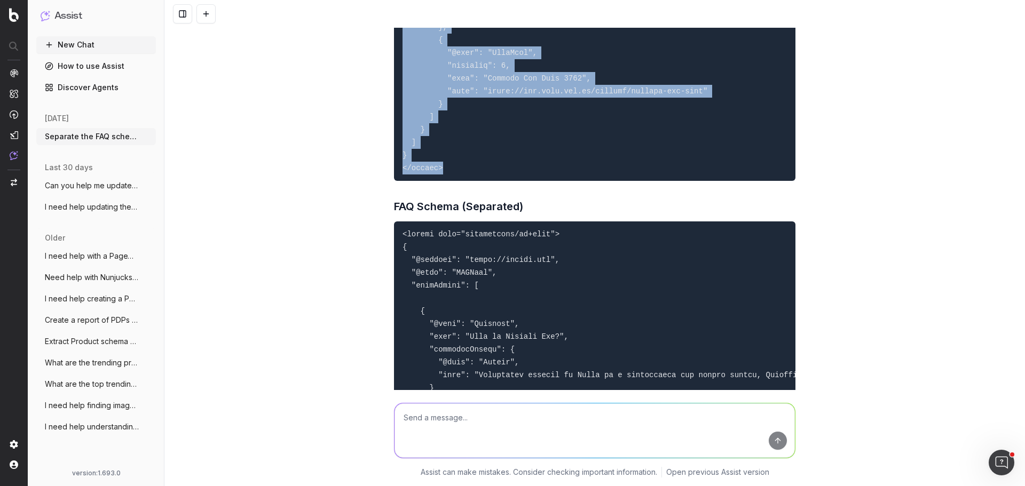
scroll to position [6087, 0]
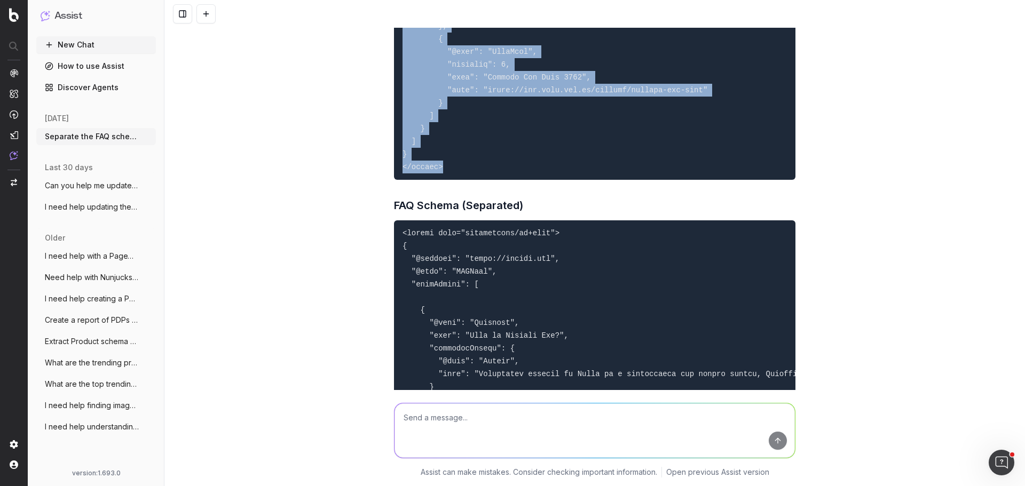
copy code "<script type="application/ld+json"> { "@context": "https://schema.org", "@graph…"
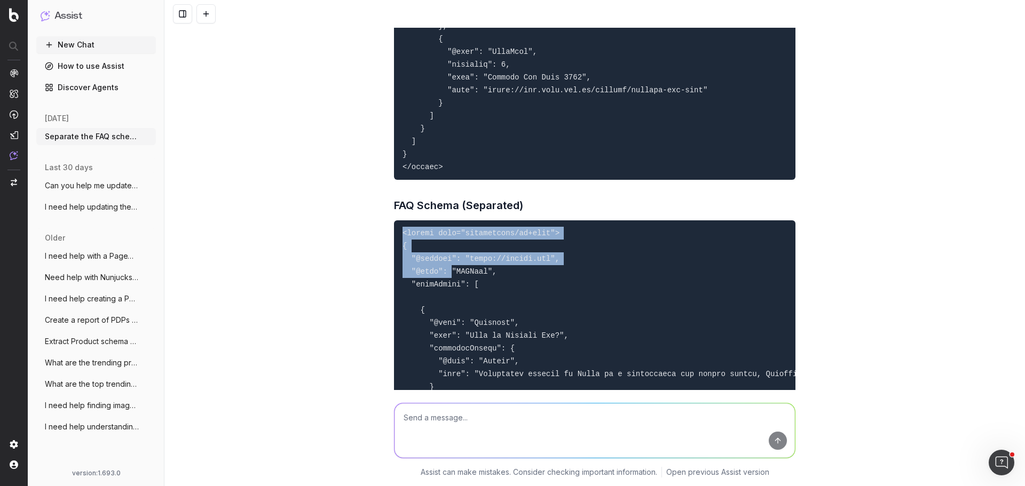
drag, startPoint x: 394, startPoint y: 227, endPoint x: 444, endPoint y: 267, distance: 63.8
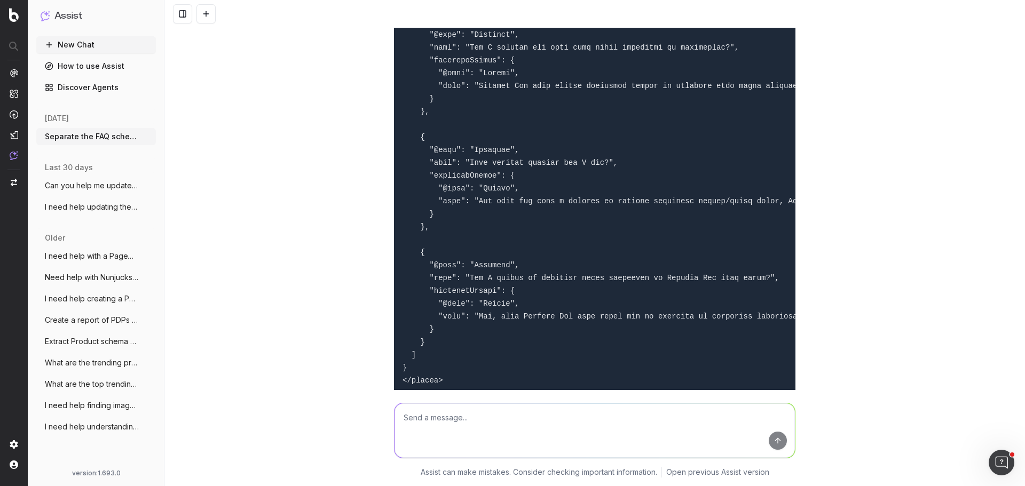
scroll to position [7582, 0]
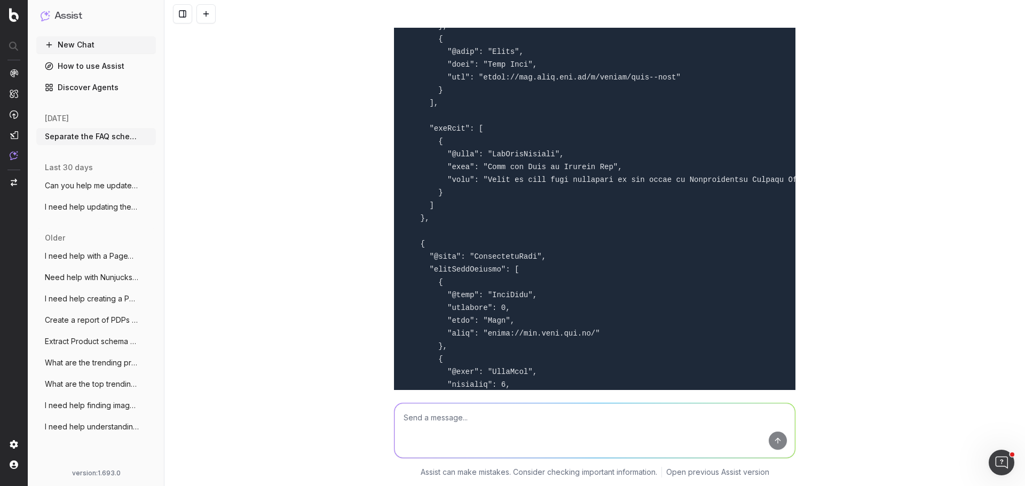
scroll to position [6034, 0]
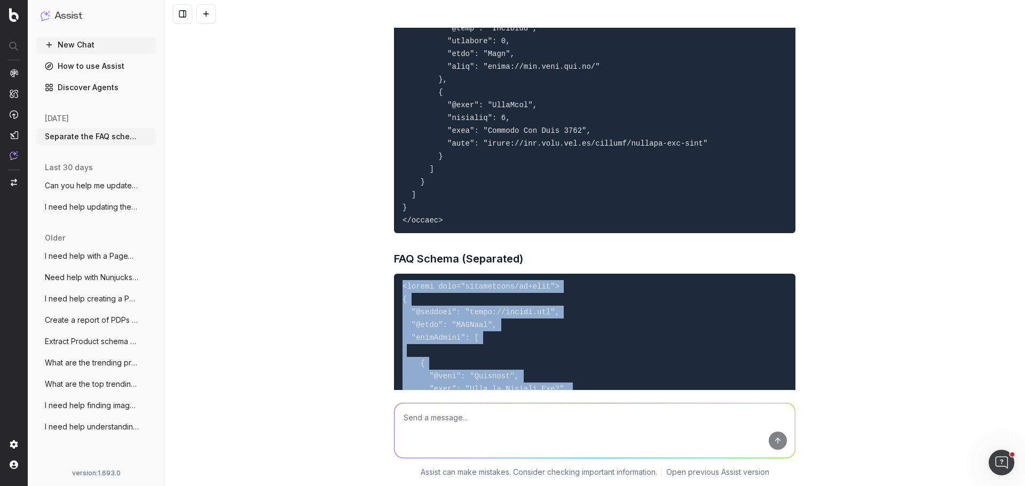
copy code "<script type="application/ld+json"> { "@context": "https://schema.org", "@type"…"
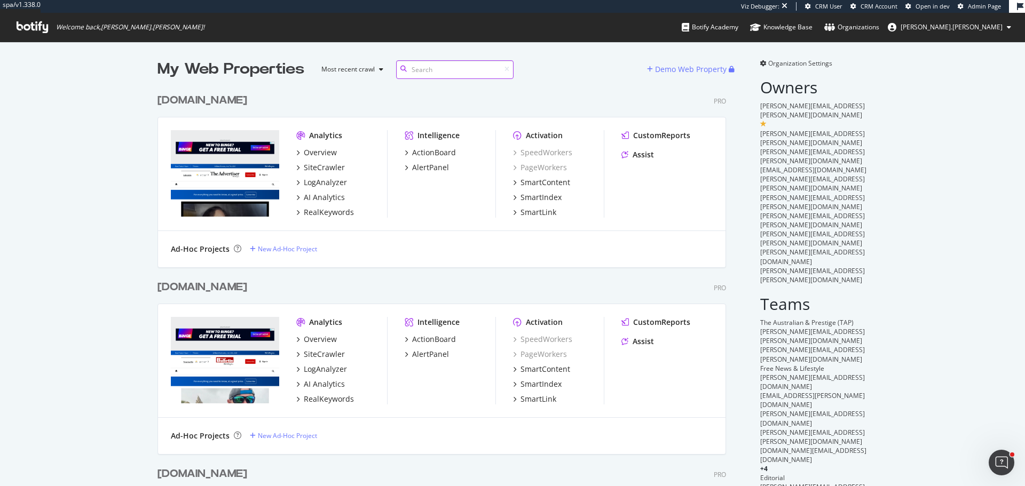
click at [437, 73] on input at bounding box center [454, 69] width 117 height 19
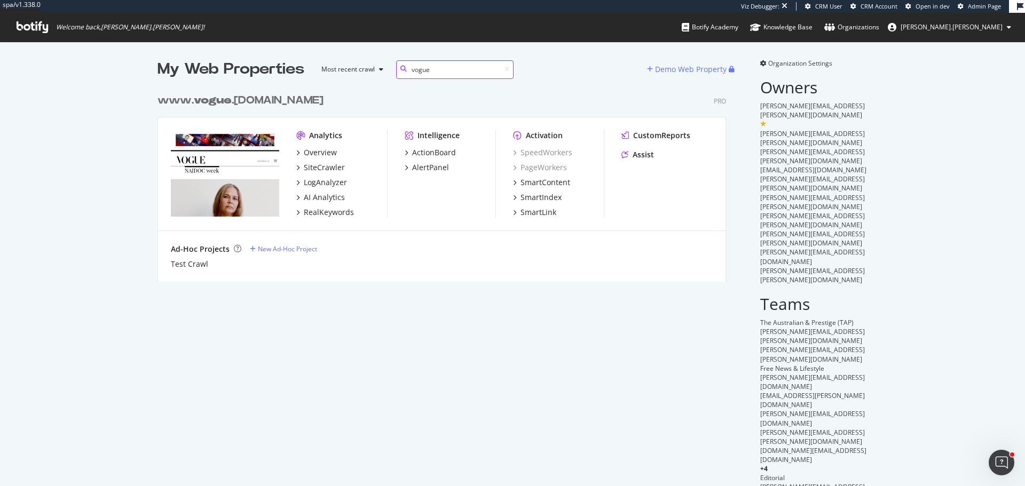
scroll to position [194, 569]
click at [253, 98] on div "www. vogue .com.au" at bounding box center [240, 100] width 166 height 15
click at [462, 72] on input "vogue" at bounding box center [454, 69] width 117 height 19
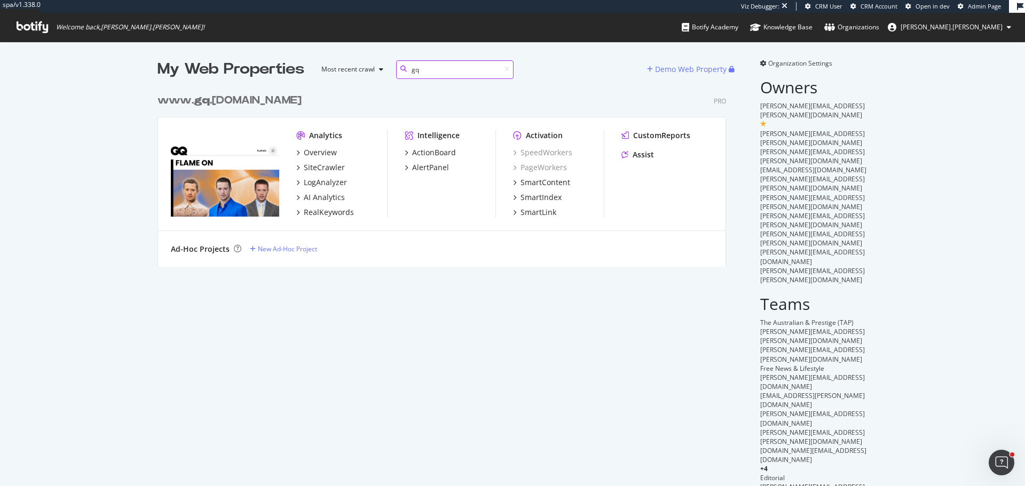
type input "gq"
click at [215, 104] on div "www. gq .com.au" at bounding box center [229, 100] width 144 height 15
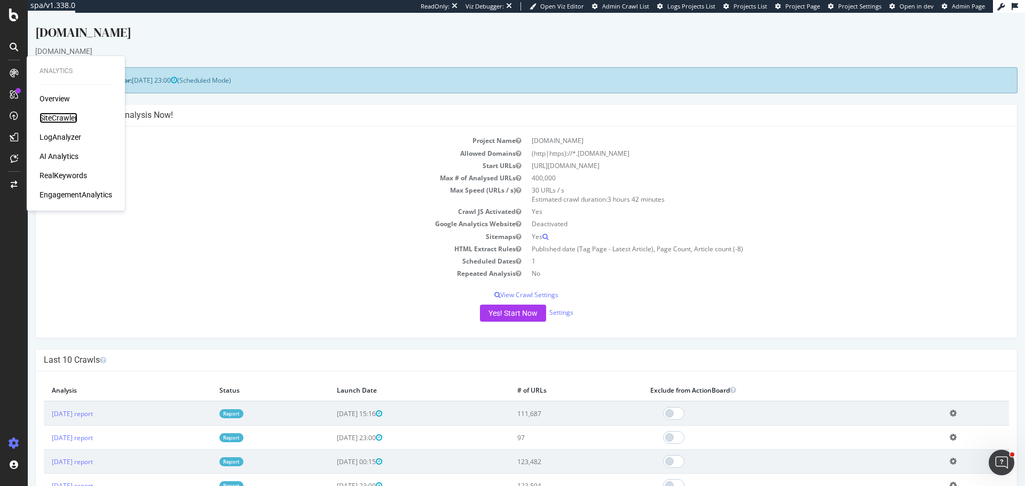
click at [65, 114] on div "SiteCrawler" at bounding box center [58, 118] width 38 height 11
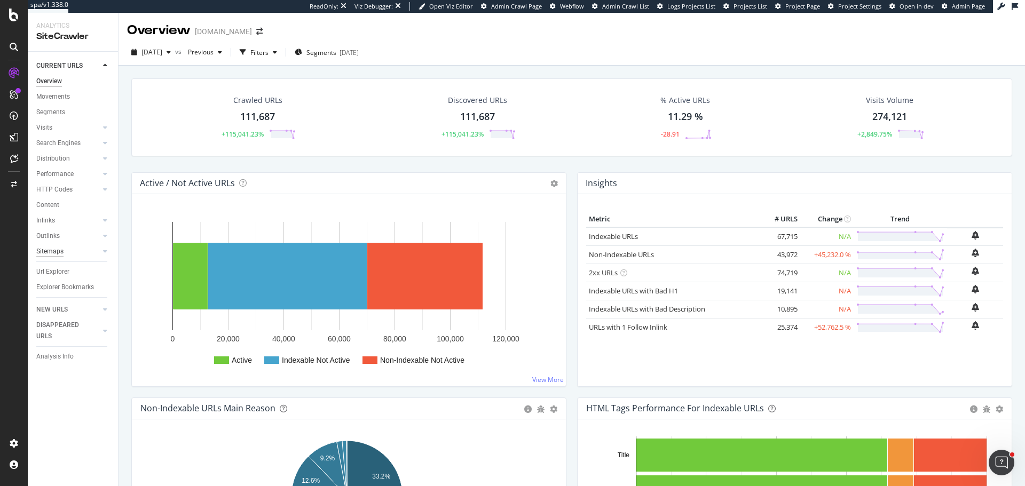
click at [52, 252] on div "Sitemaps" at bounding box center [49, 251] width 27 height 11
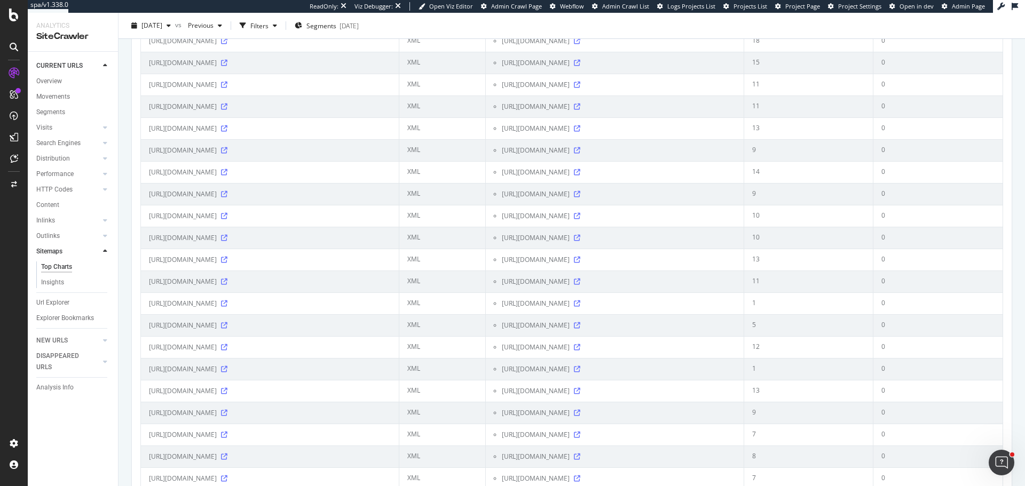
scroll to position [1321, 0]
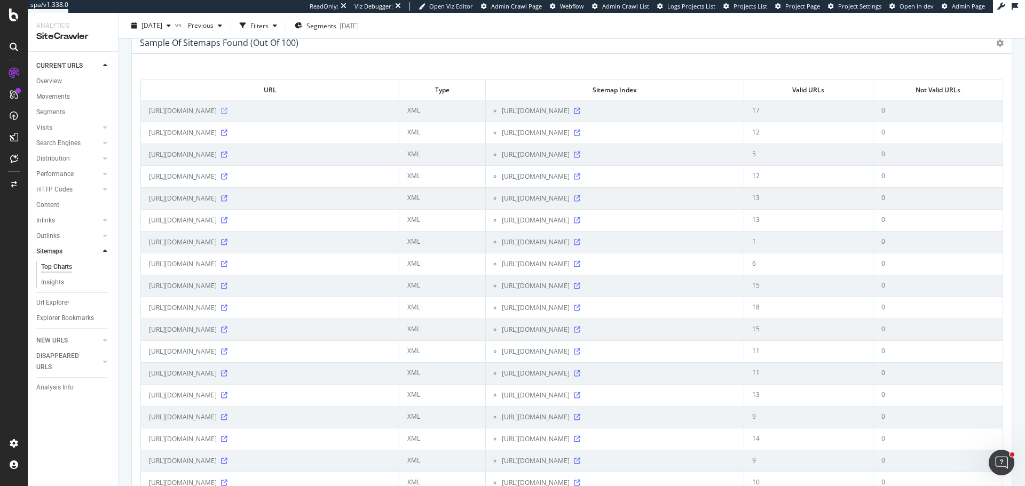
click at [227, 113] on icon at bounding box center [224, 111] width 6 height 6
click at [580, 108] on icon at bounding box center [577, 111] width 6 height 6
click at [69, 396] on div "Project settings" at bounding box center [55, 395] width 45 height 9
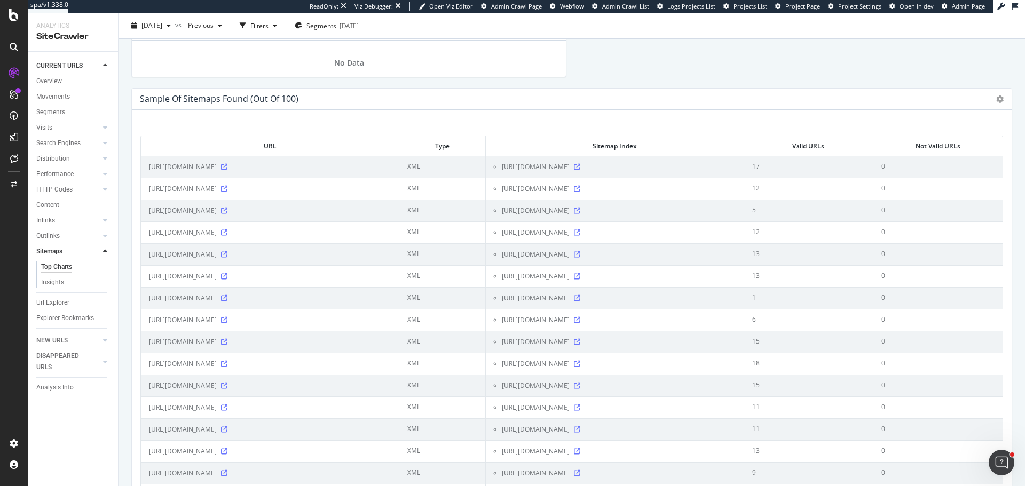
scroll to position [1267, 0]
click at [227, 229] on icon at bounding box center [224, 230] width 6 height 6
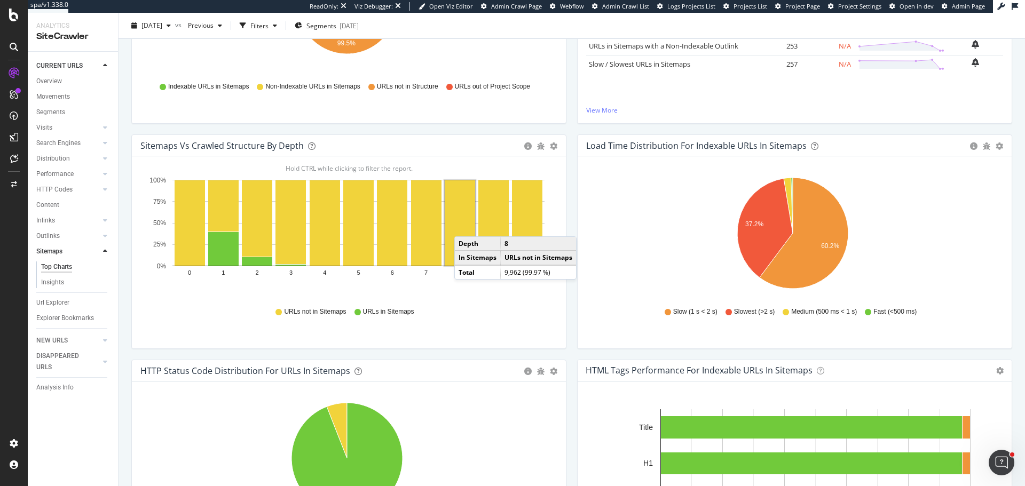
scroll to position [0, 0]
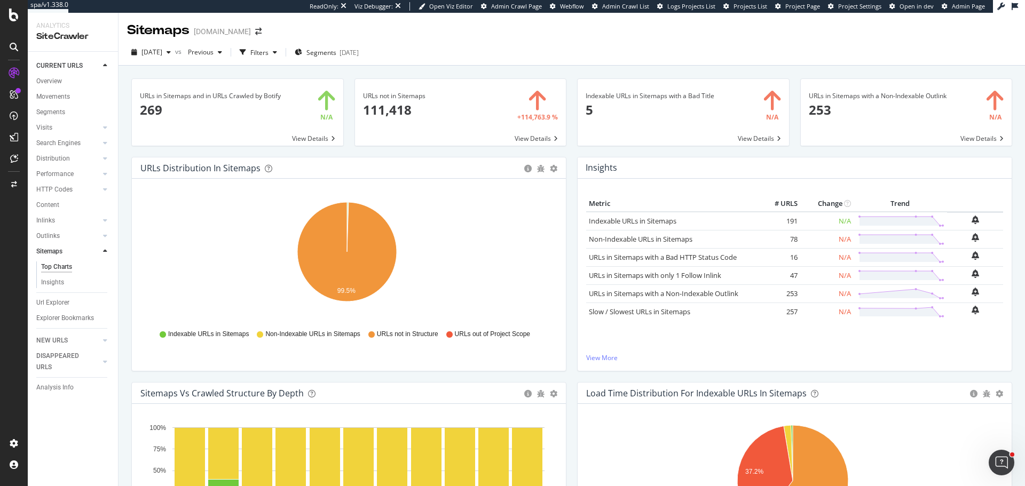
click at [155, 44] on button "[DATE]" at bounding box center [151, 52] width 48 height 17
click at [525, 57] on div "[DATE] vs Previous Filters Segments [DATE]" at bounding box center [571, 54] width 906 height 21
click at [162, 52] on span "[DATE]" at bounding box center [151, 52] width 21 height 9
click at [226, 127] on div "123K URLs" at bounding box center [221, 130] width 31 height 10
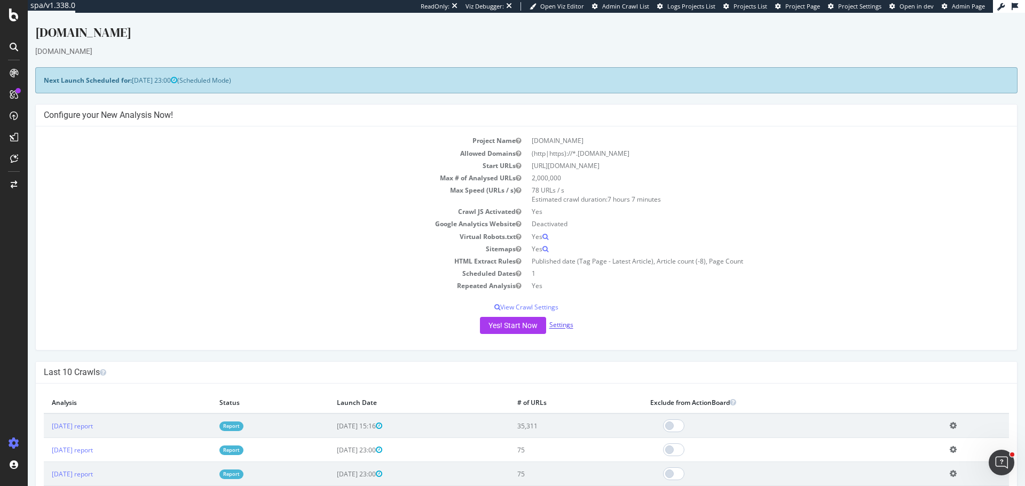
click at [565, 329] on link "Settings" at bounding box center [561, 325] width 24 height 9
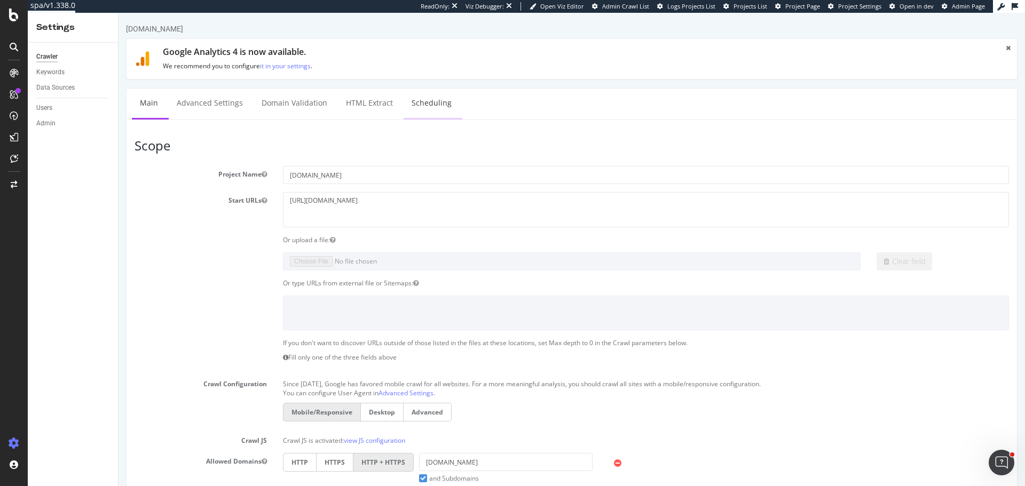
click at [439, 98] on link "Scheduling" at bounding box center [432, 103] width 56 height 29
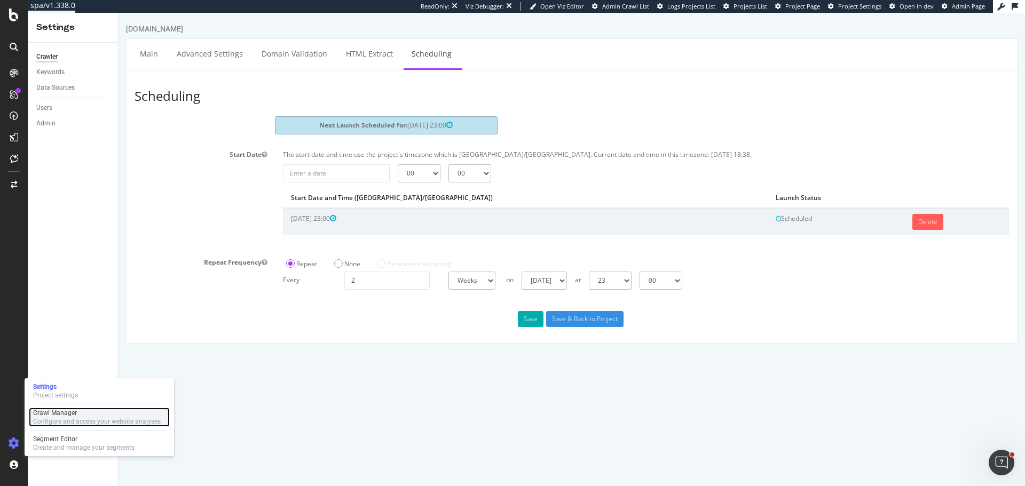
click at [76, 417] on div "Crawl Manager Configure and access your website analyses" at bounding box center [97, 417] width 128 height 17
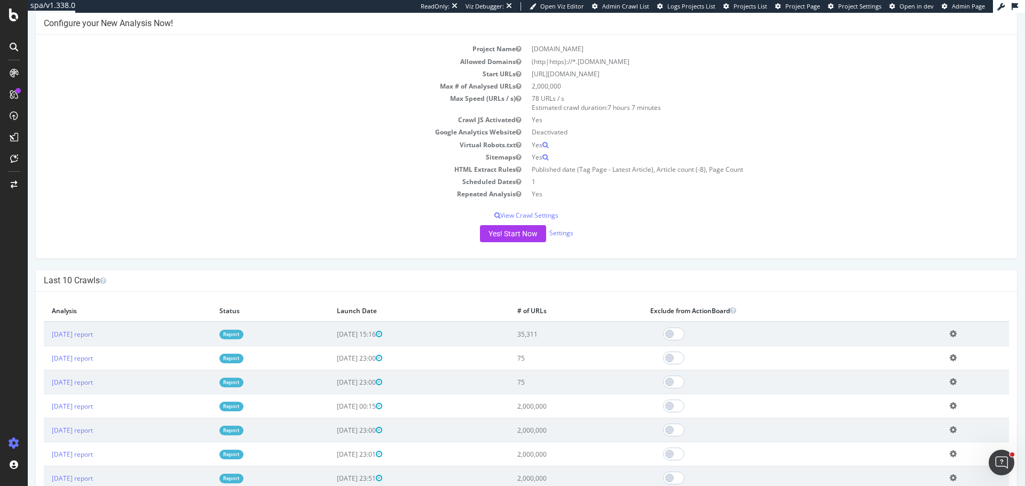
scroll to position [107, 0]
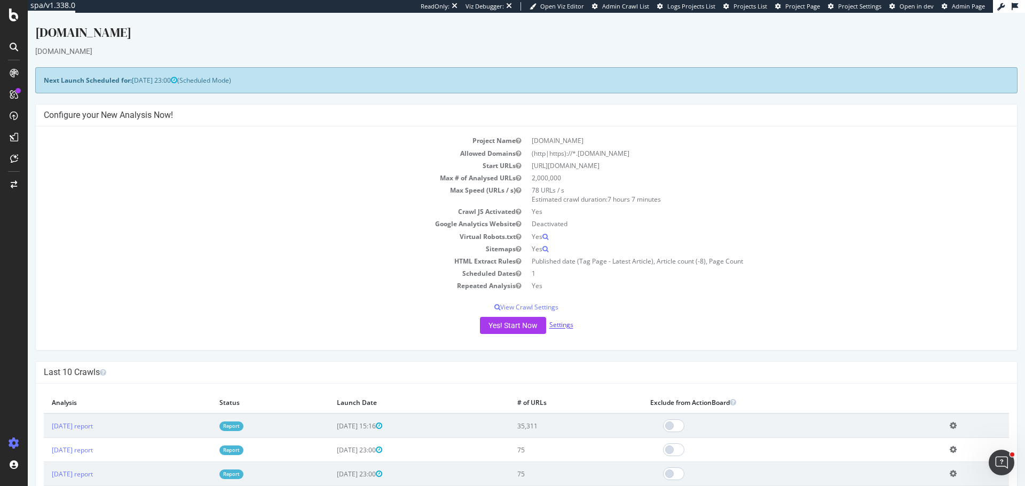
click at [558, 325] on link "Settings" at bounding box center [561, 325] width 24 height 9
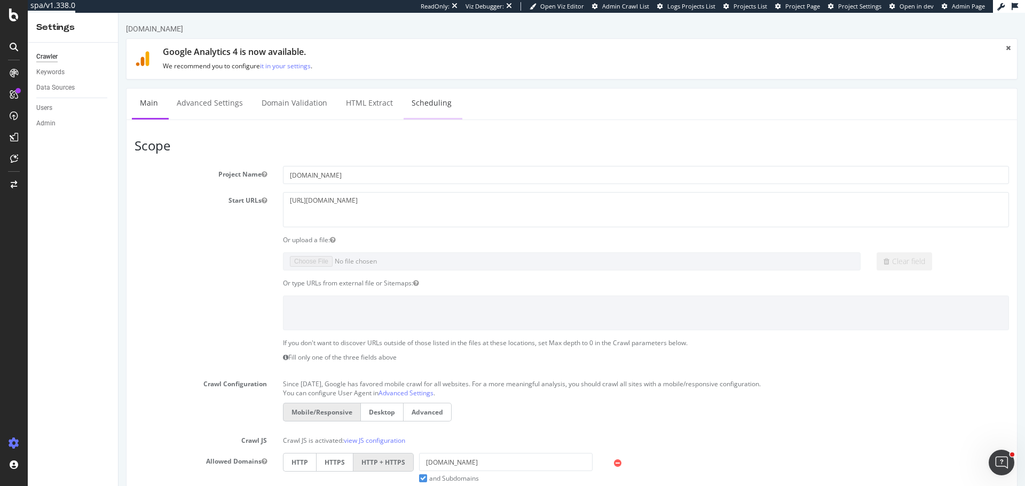
click at [430, 104] on link "Scheduling" at bounding box center [432, 103] width 56 height 29
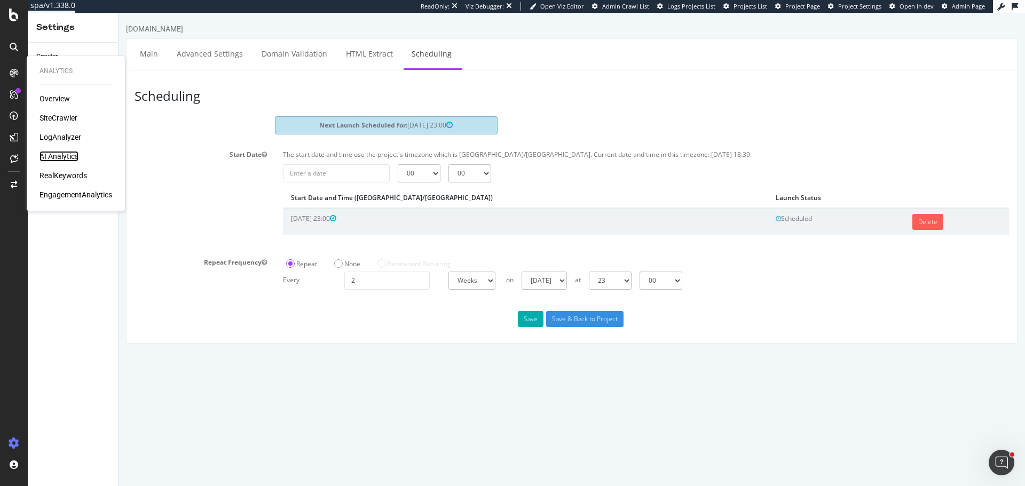
drag, startPoint x: 73, startPoint y: 153, endPoint x: 113, endPoint y: 124, distance: 49.5
click at [73, 153] on div "AI Analytics" at bounding box center [58, 156] width 39 height 11
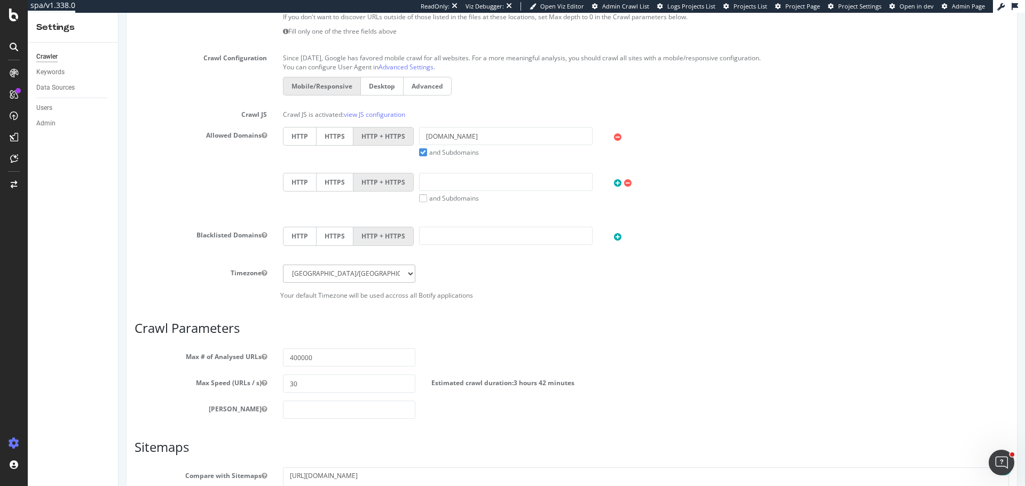
scroll to position [449, 0]
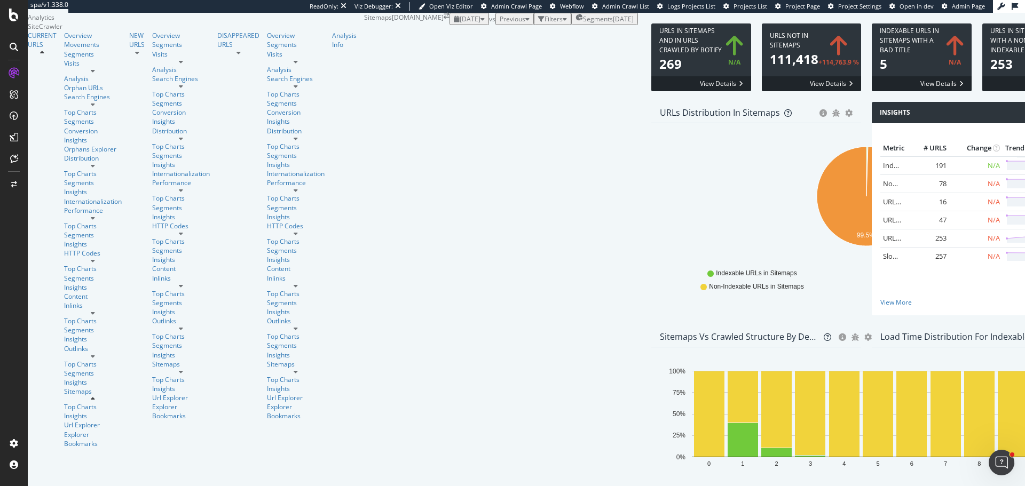
click at [449, 25] on div "[DATE] vs Previous Filters Segments [DATE]" at bounding box center [543, 19] width 188 height 12
click at [460, 23] on span "[DATE]" at bounding box center [470, 18] width 21 height 9
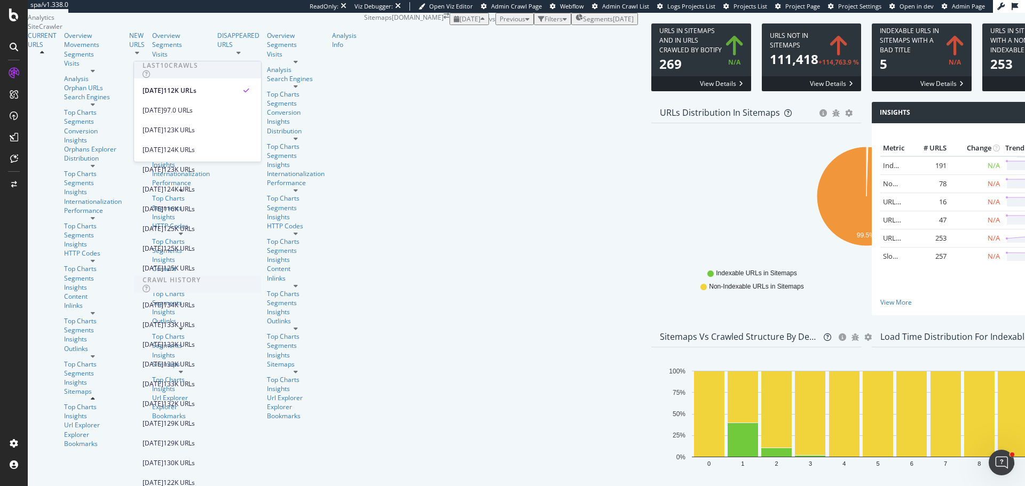
click at [651, 179] on div "Hold CTRL while clicking to filter the report. 99.5% Type of URL URL Count Inde…" at bounding box center [756, 219] width 210 height 192
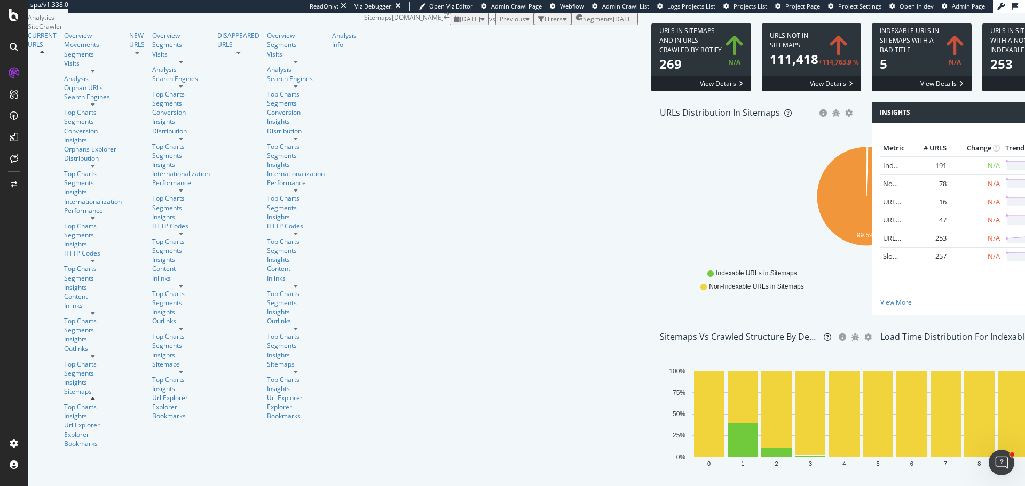
scroll to position [2382, 0]
click at [64, 148] on div "DataExports" at bounding box center [45, 143] width 37 height 9
click at [762, 91] on span at bounding box center [812, 57] width 100 height 68
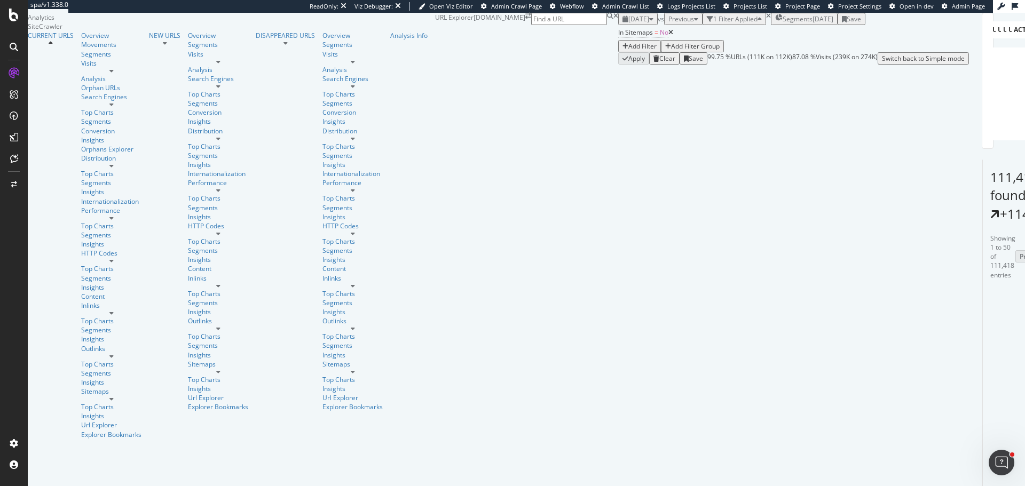
type input "index"
click at [1004, 63] on span "Indexable / Non-Indexable URLs distribution" at bounding box center [1043, 57] width 79 height 11
click at [628, 23] on span "[DATE]" at bounding box center [638, 18] width 21 height 9
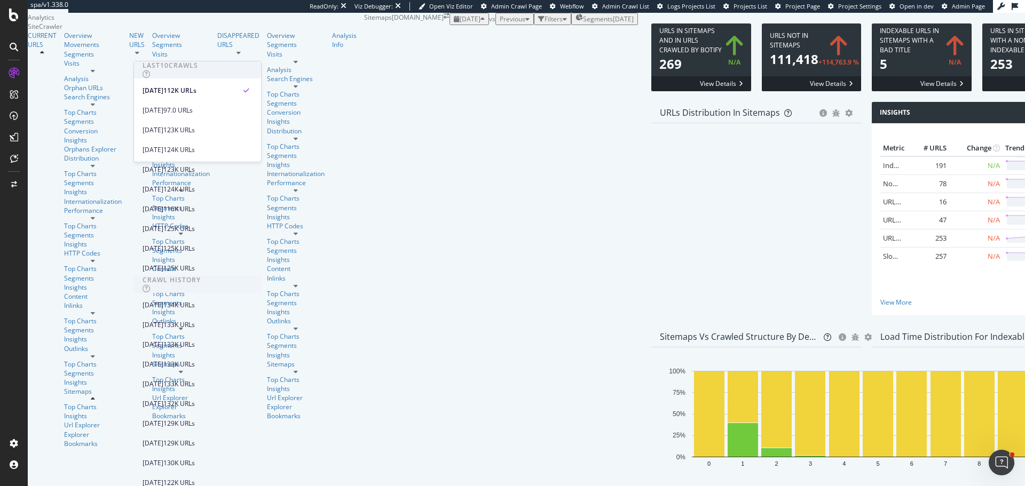
click at [508, 25] on div "2025 Oct. 3rd vs Previous Filters Segments 2025-09-16" at bounding box center [543, 19] width 188 height 12
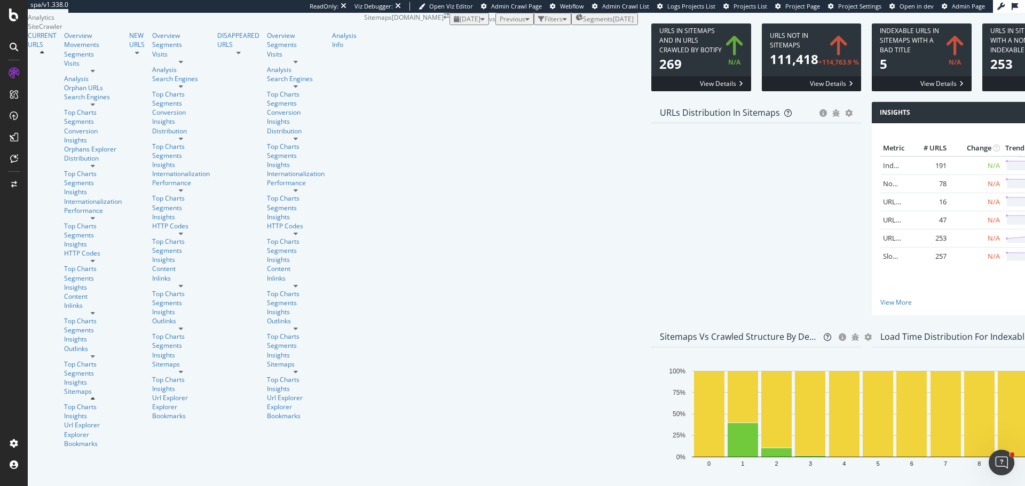
click at [454, 23] on div "[DATE]" at bounding box center [469, 18] width 31 height 9
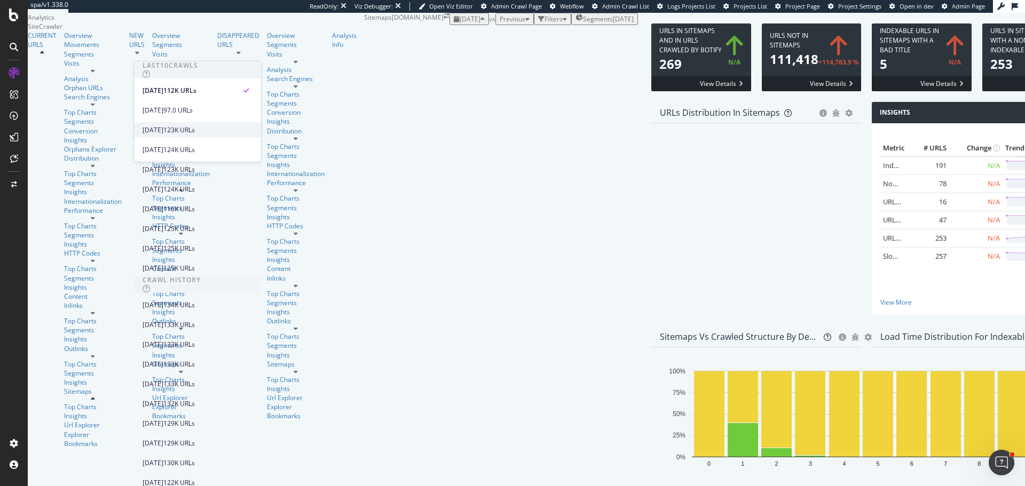
click at [163, 128] on div "2025 Sep. 30th" at bounding box center [153, 130] width 21 height 10
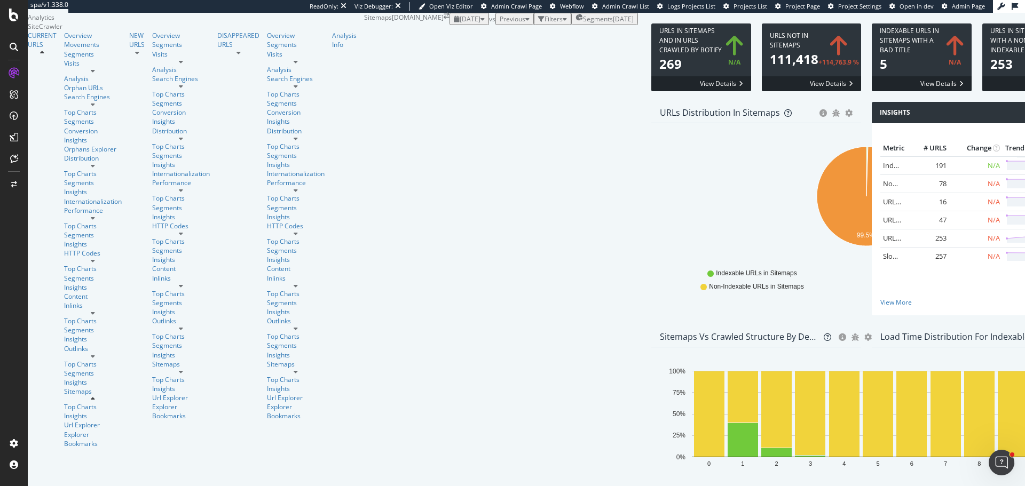
click at [500, 23] on span "Previous" at bounding box center [513, 18] width 26 height 9
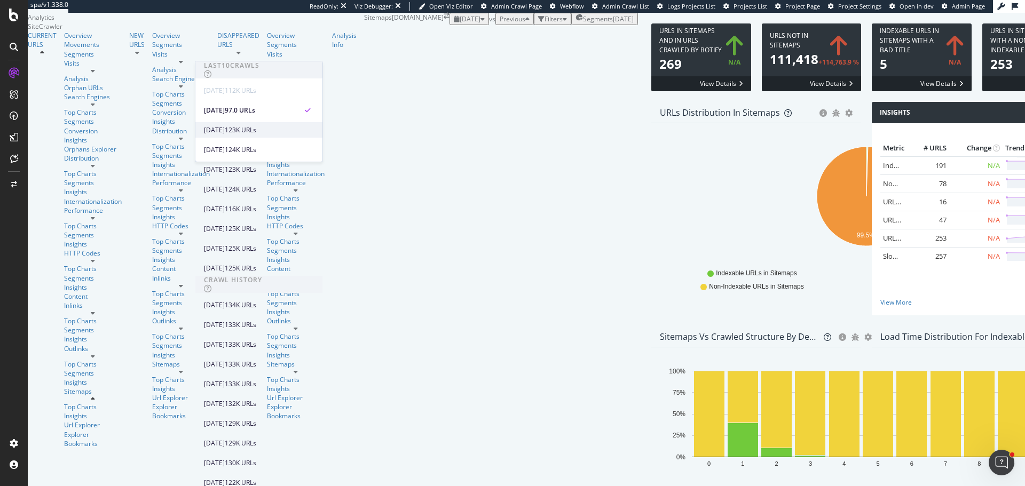
click at [256, 132] on div "123K URLs" at bounding box center [240, 130] width 31 height 10
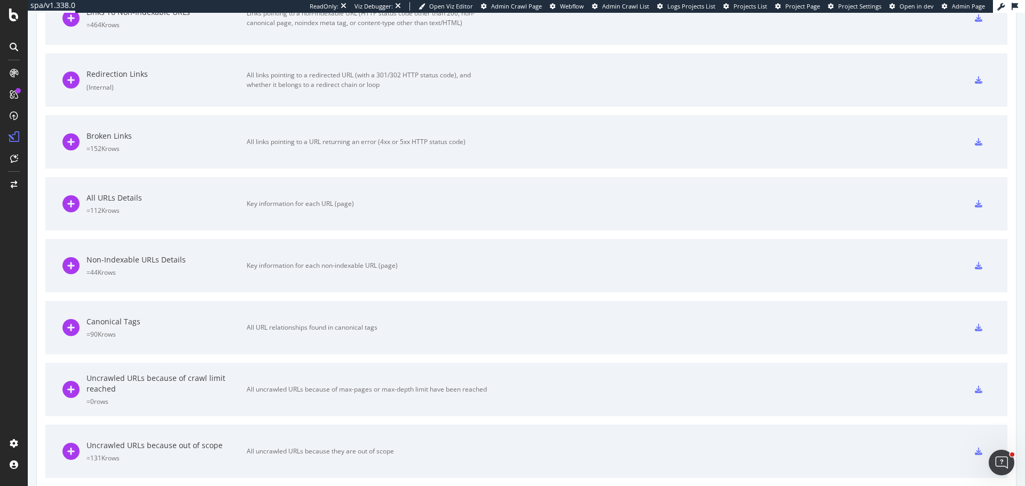
scroll to position [722, 0]
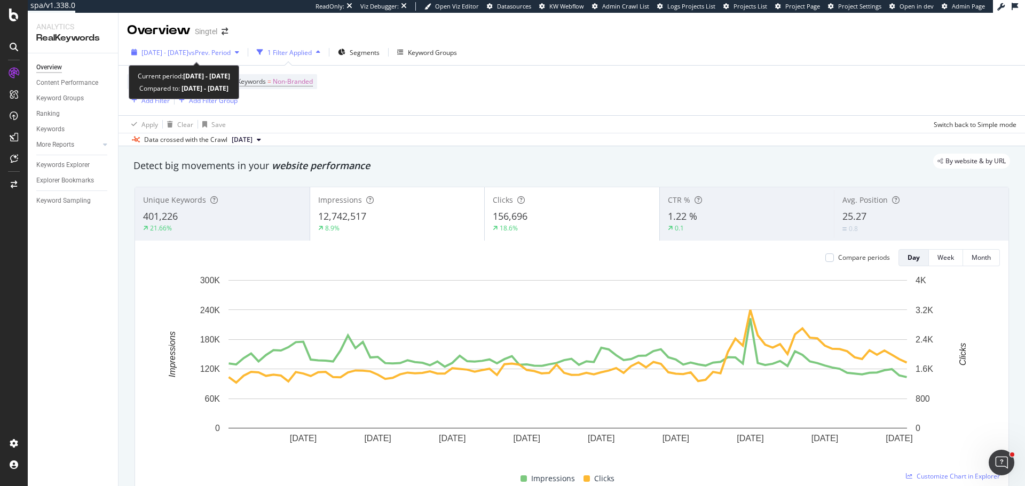
click at [222, 44] on button "[DATE] - [DATE] vs Prev. Period" at bounding box center [185, 52] width 116 height 17
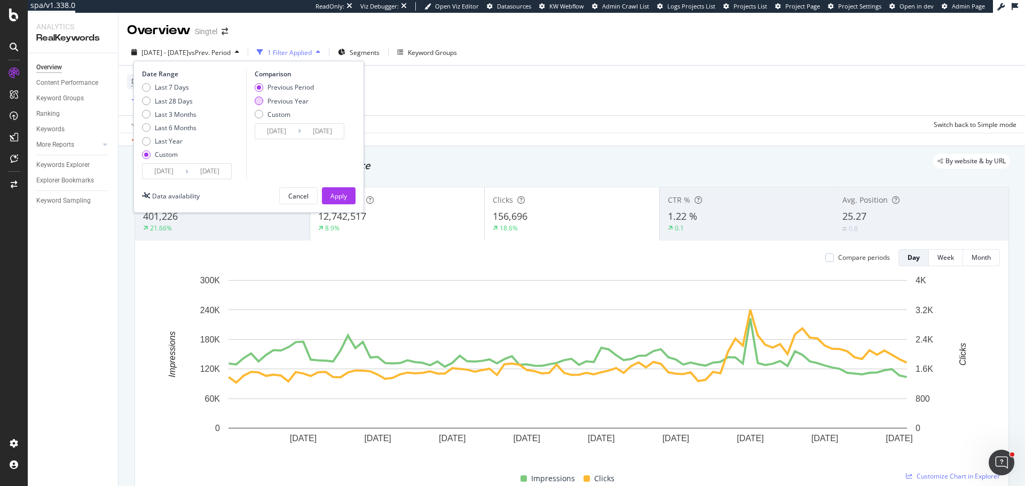
click at [295, 99] on div "Previous Year" at bounding box center [287, 101] width 41 height 9
type input "[DATE]"
click at [346, 196] on div "Apply" at bounding box center [338, 196] width 17 height 9
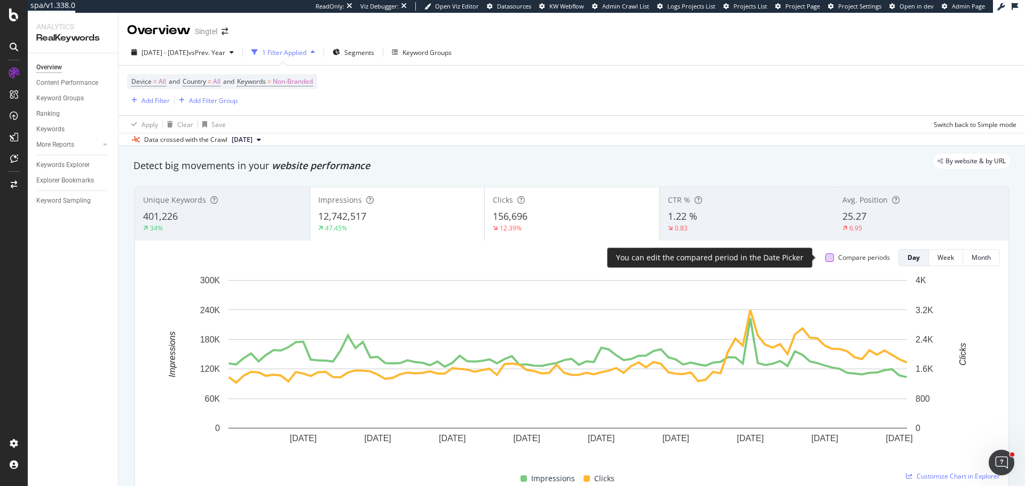
click at [825, 260] on div at bounding box center [829, 258] width 9 height 9
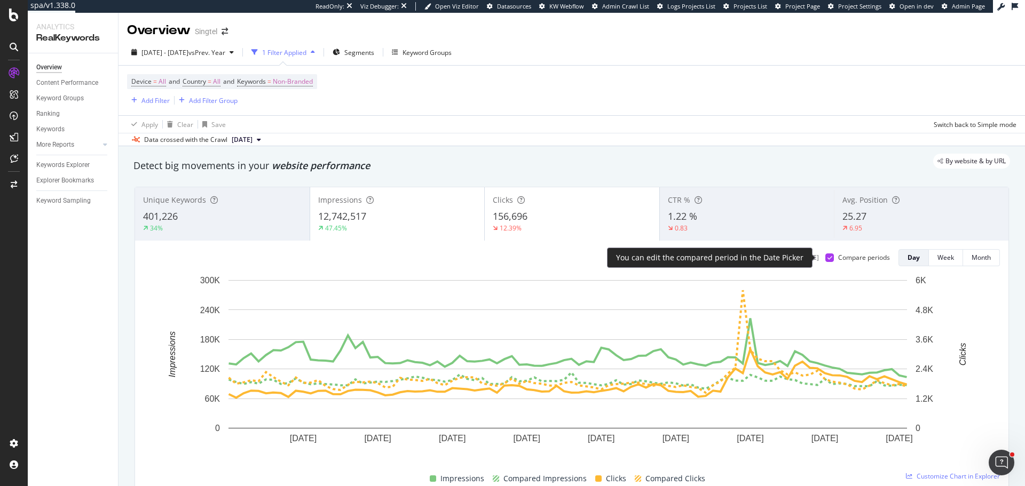
click at [827, 257] on icon at bounding box center [829, 257] width 5 height 5
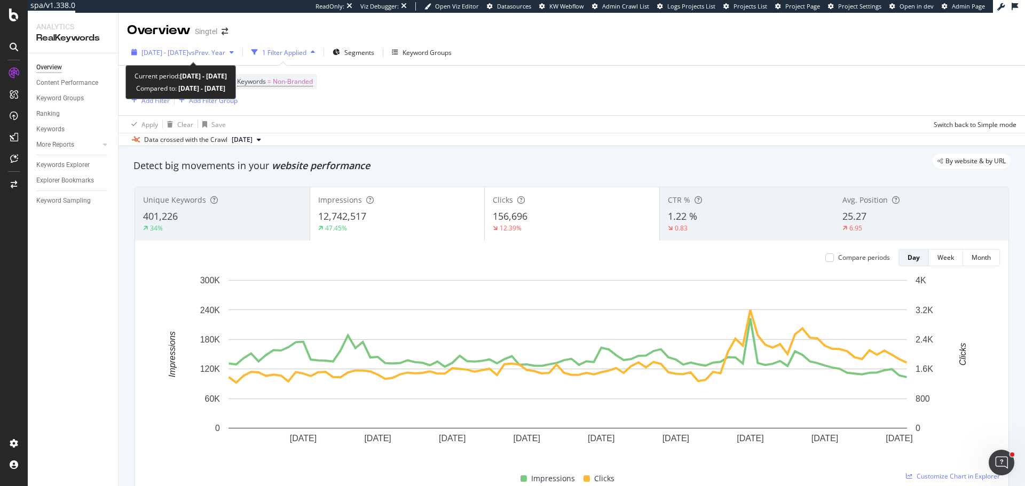
click at [188, 51] on span "[DATE] - [DATE]" at bounding box center [164, 52] width 47 height 9
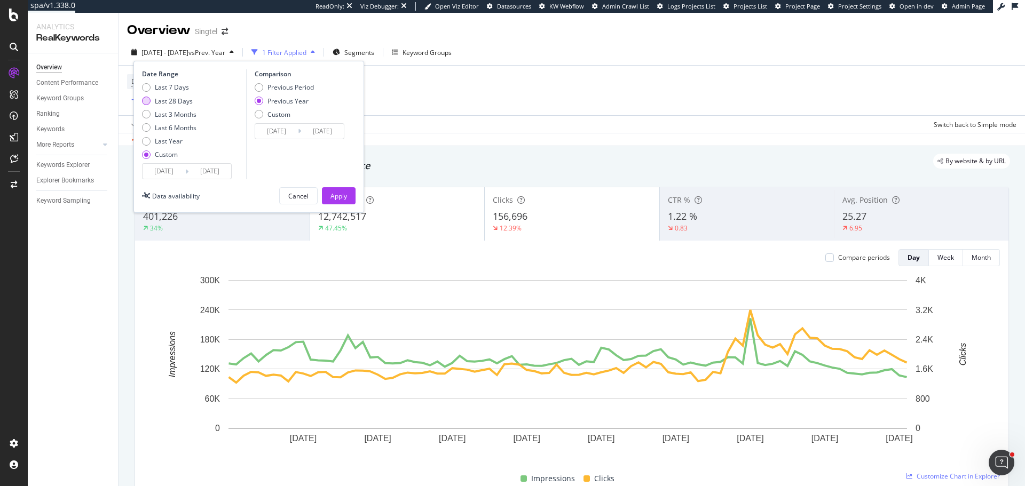
click at [177, 99] on div "Last 28 Days" at bounding box center [174, 101] width 38 height 9
type input "[DATE]"
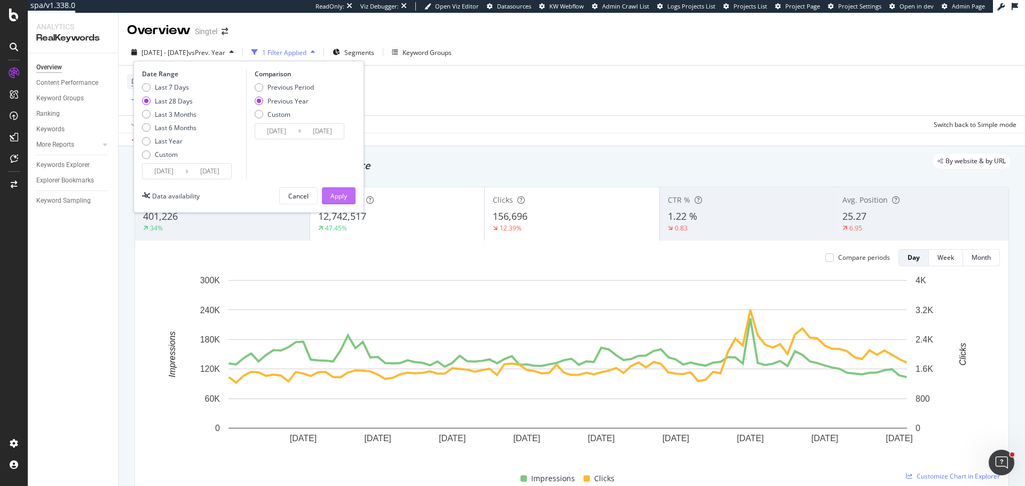
click at [341, 200] on div "Apply" at bounding box center [338, 196] width 17 height 9
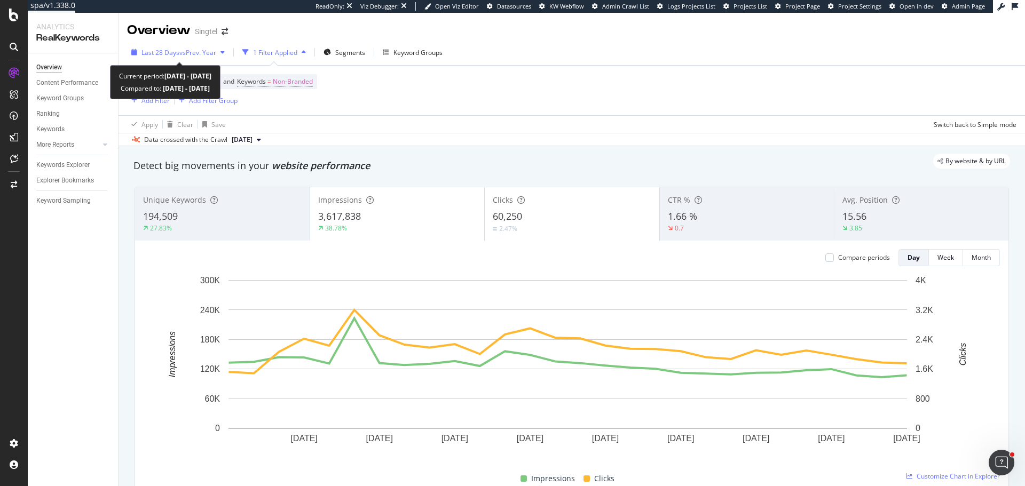
click at [167, 60] on div "Last 28 Days vs Prev. Year" at bounding box center [178, 52] width 102 height 16
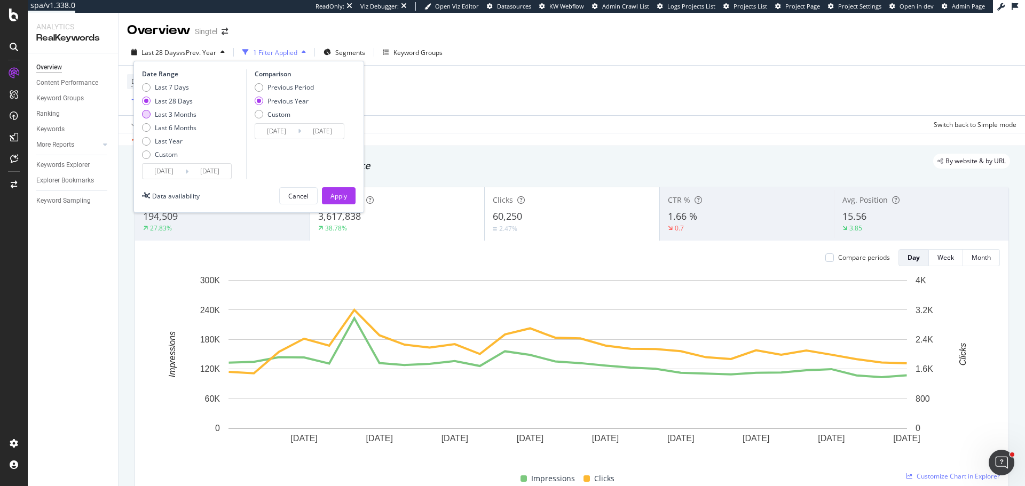
click at [174, 117] on div "Last 3 Months" at bounding box center [176, 114] width 42 height 9
type input "[DATE]"
click at [335, 195] on div "Apply" at bounding box center [338, 196] width 17 height 9
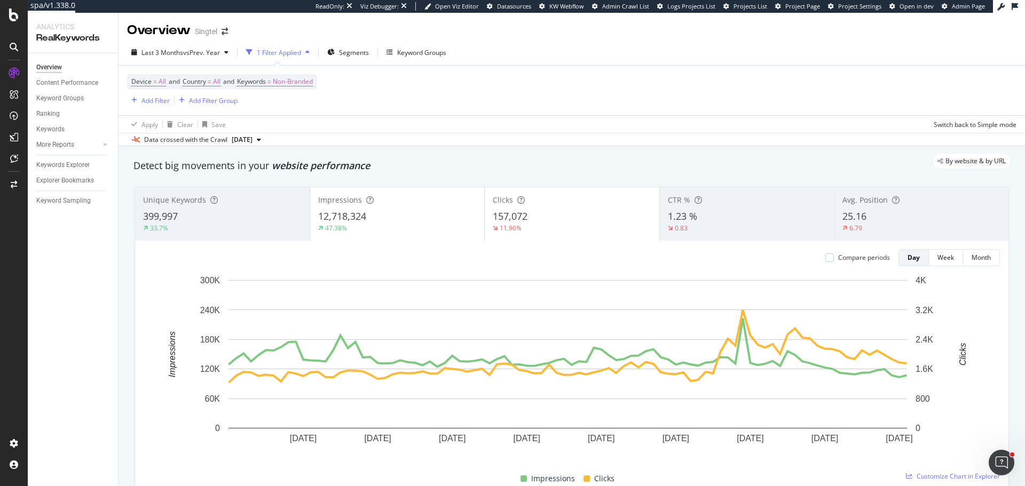
click at [848, 263] on div "Compare periods" at bounding box center [857, 257] width 65 height 17
click at [828, 258] on div "Compare periods" at bounding box center [857, 257] width 65 height 9
click at [825, 258] on div at bounding box center [829, 258] width 9 height 9
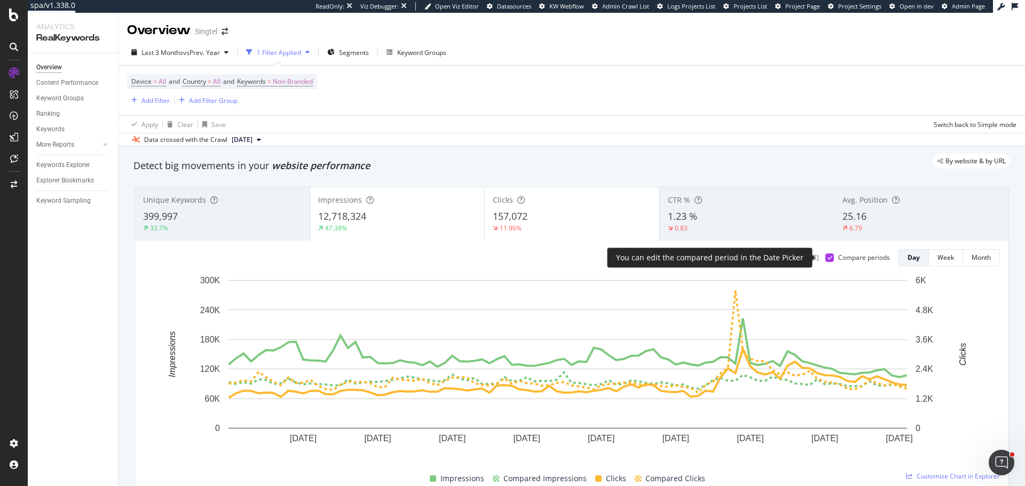
click at [827, 257] on icon at bounding box center [829, 257] width 5 height 5
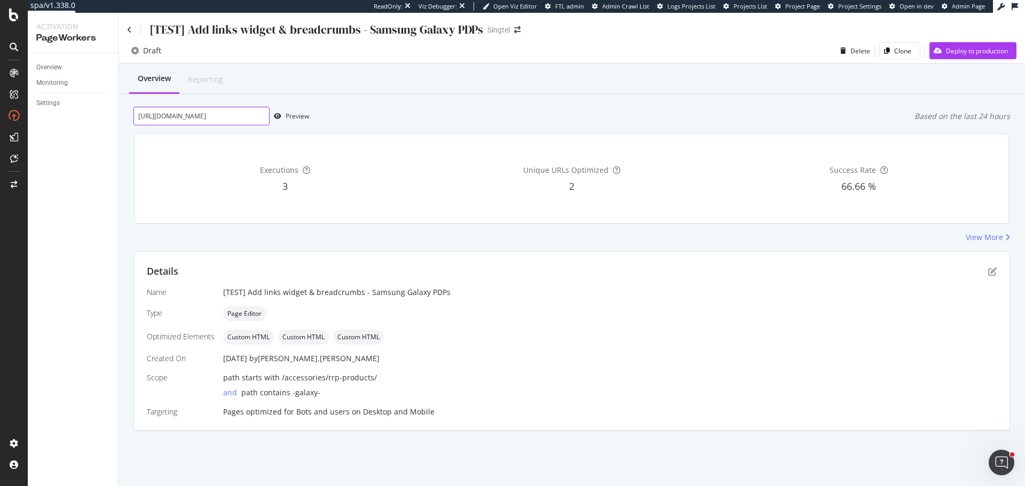
click at [229, 118] on input "https://shop.singtel.com/accessories/rrp-products/samsung-galaxy-a35-5g" at bounding box center [201, 116] width 136 height 19
click at [303, 117] on div "Preview" at bounding box center [297, 116] width 23 height 9
click at [991, 278] on div "Details" at bounding box center [572, 272] width 850 height 14
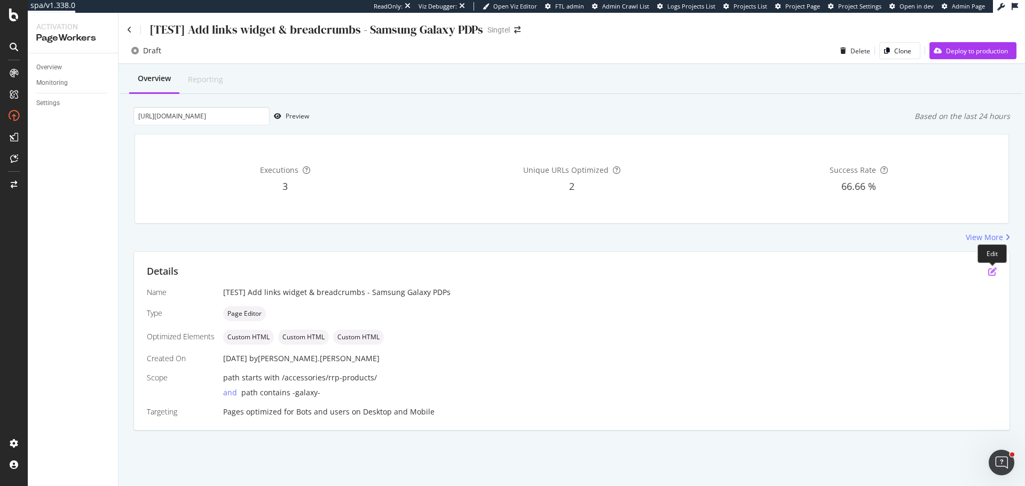
click at [992, 272] on icon "pen-to-square" at bounding box center [992, 271] width 9 height 9
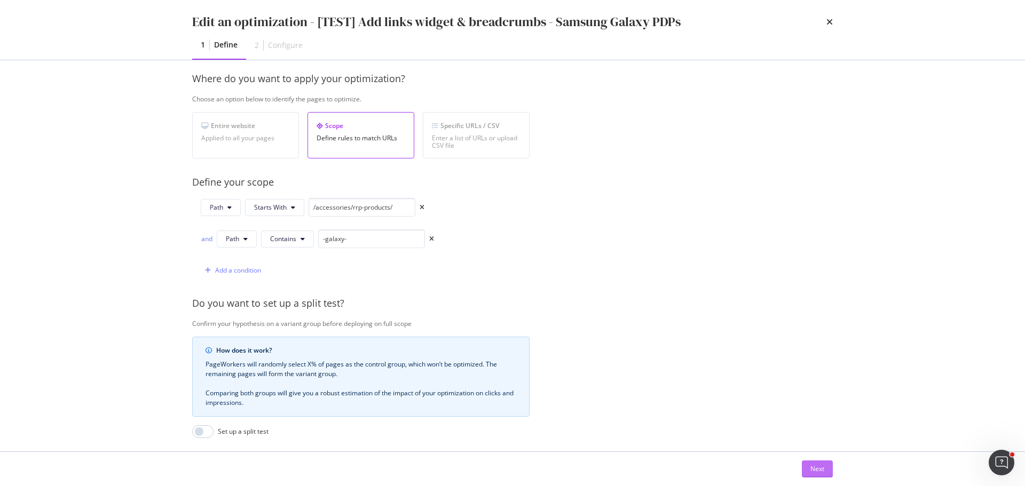
scroll to position [160, 0]
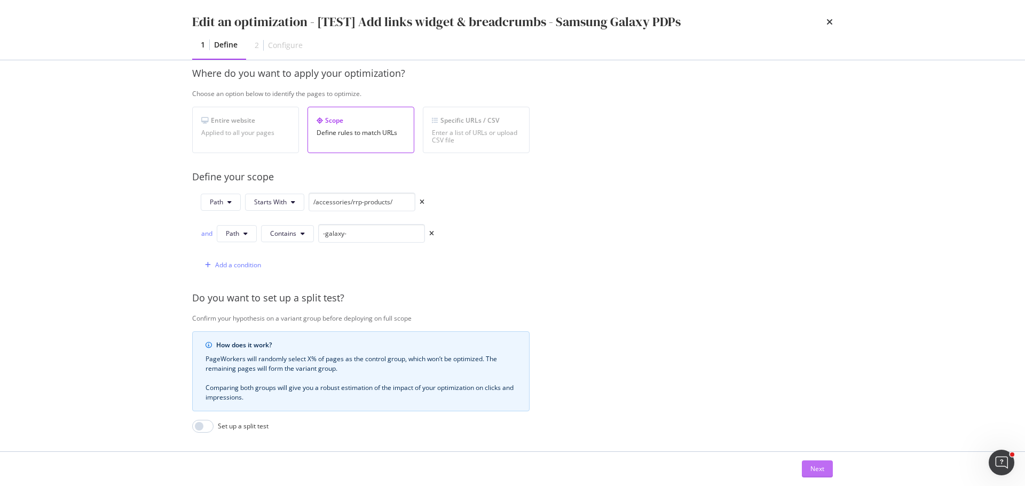
click at [813, 471] on div "Next" at bounding box center [817, 468] width 14 height 9
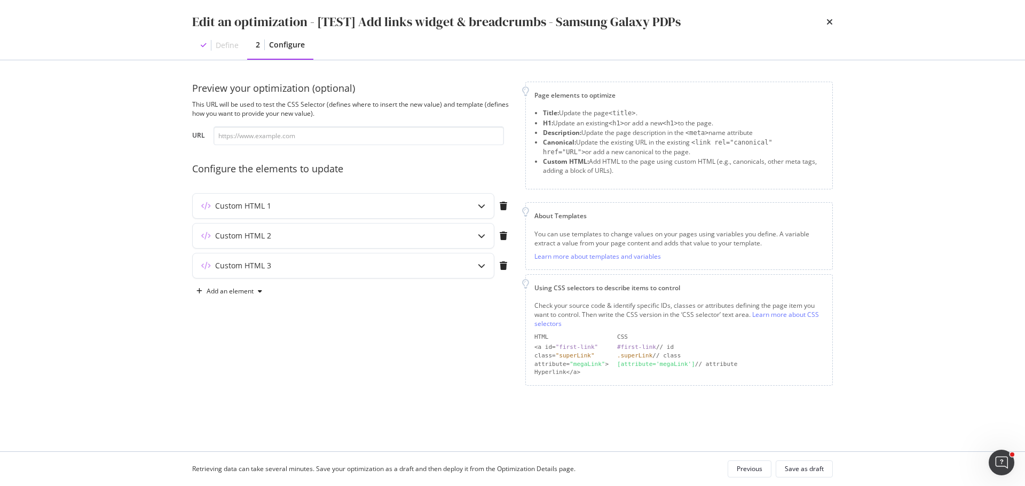
scroll to position [0, 0]
click at [349, 199] on div "Custom HTML 1" at bounding box center [343, 206] width 301 height 25
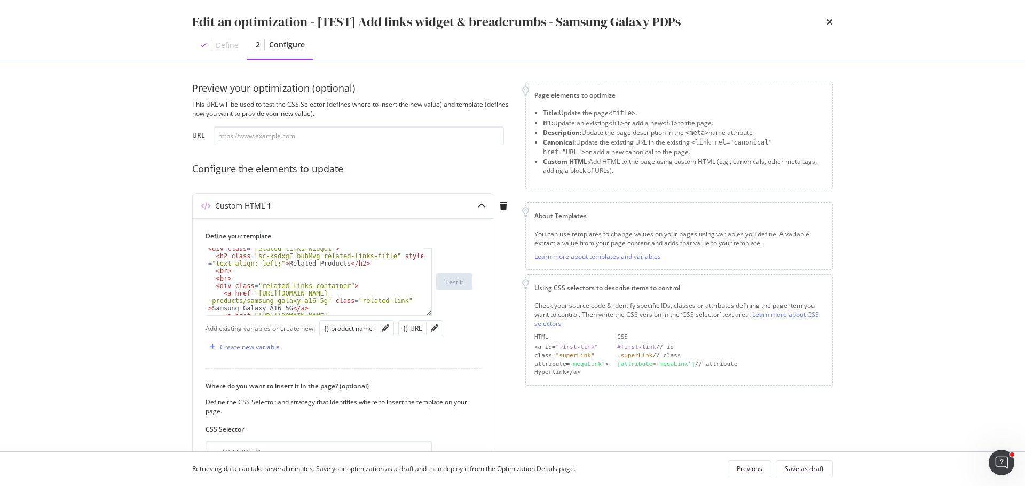
scroll to position [21, 0]
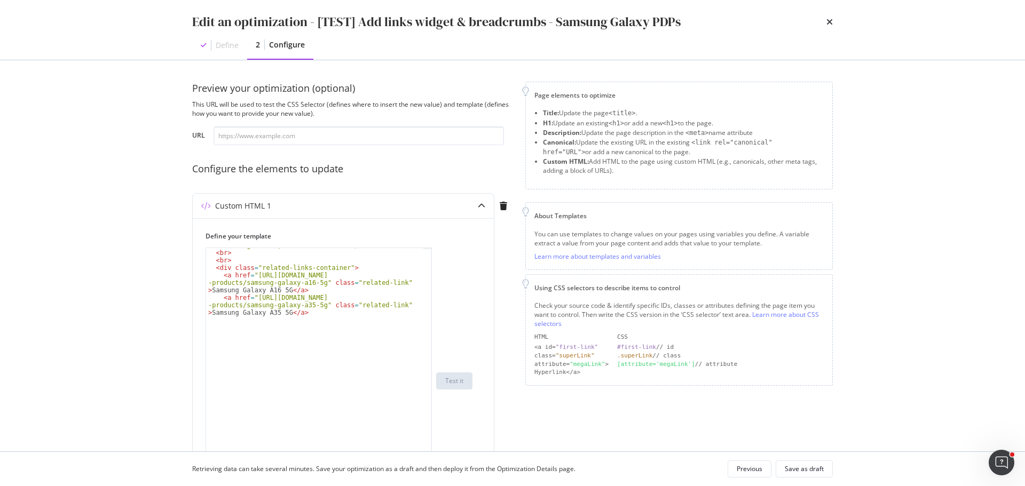
drag, startPoint x: 428, startPoint y: 311, endPoint x: 438, endPoint y: 510, distance: 199.9
click at [438, 486] on html "spa/v1.338.0 ReadOnly: Viz Debugger: Open Viz Editor FTL admin Admin Crawl List…" at bounding box center [512, 243] width 1025 height 486
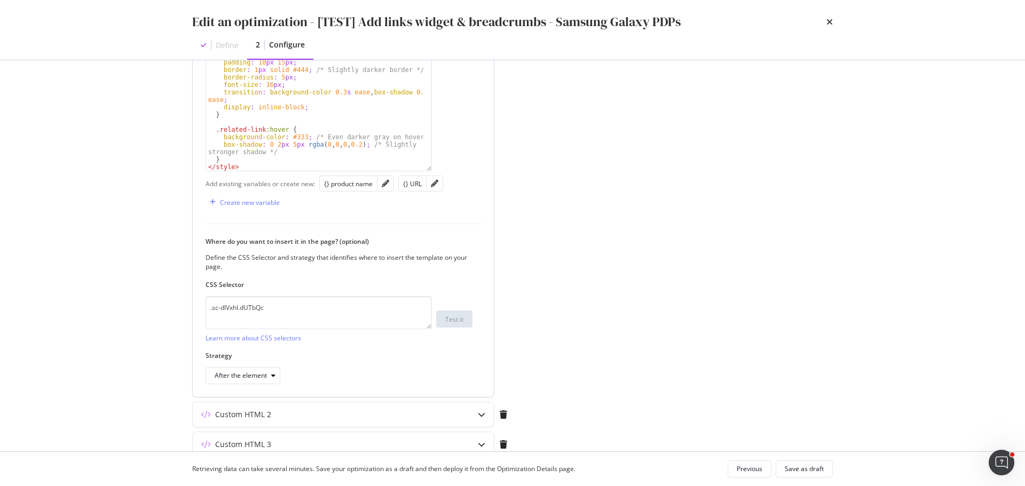
scroll to position [393, 0]
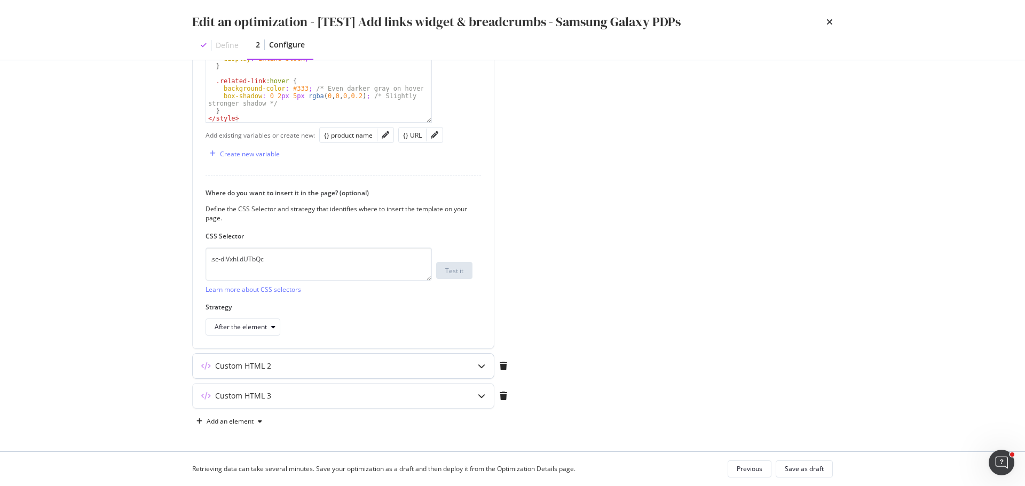
click at [300, 371] on div "Custom HTML 2" at bounding box center [343, 366] width 301 height 25
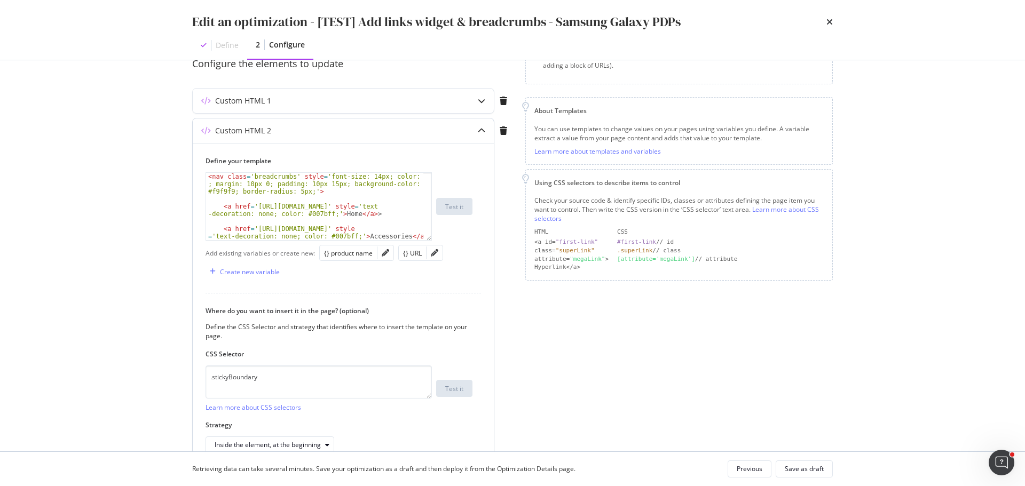
scroll to position [86, 0]
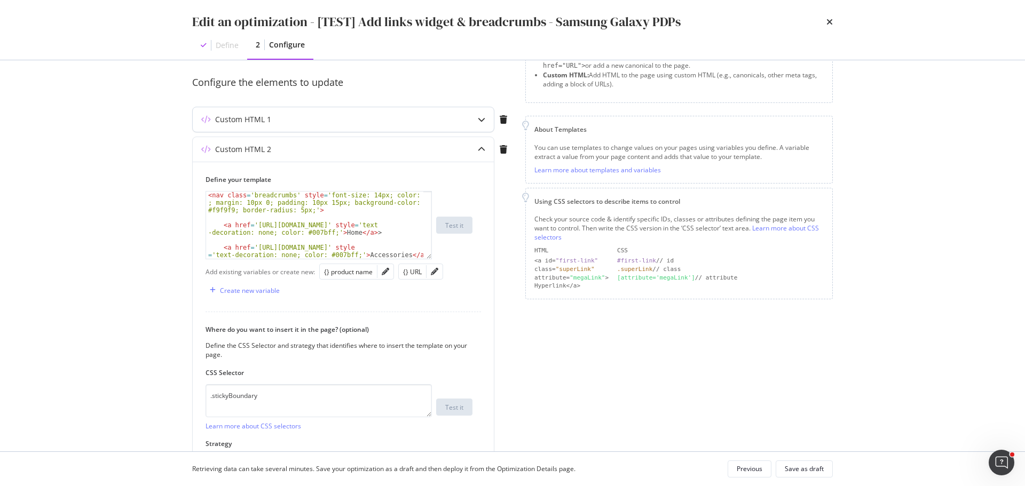
click at [461, 116] on div "Custom HTML 1" at bounding box center [343, 119] width 301 height 25
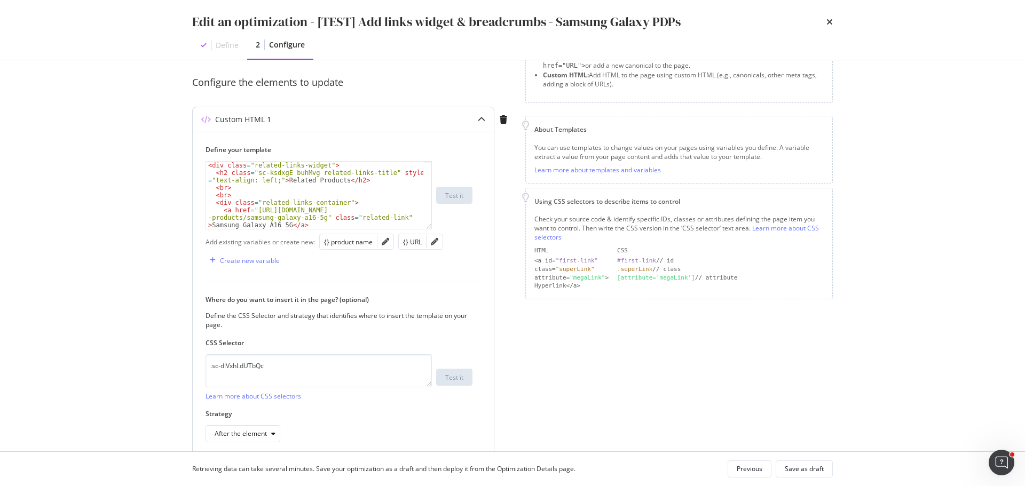
click at [469, 116] on div "modal" at bounding box center [481, 119] width 25 height 25
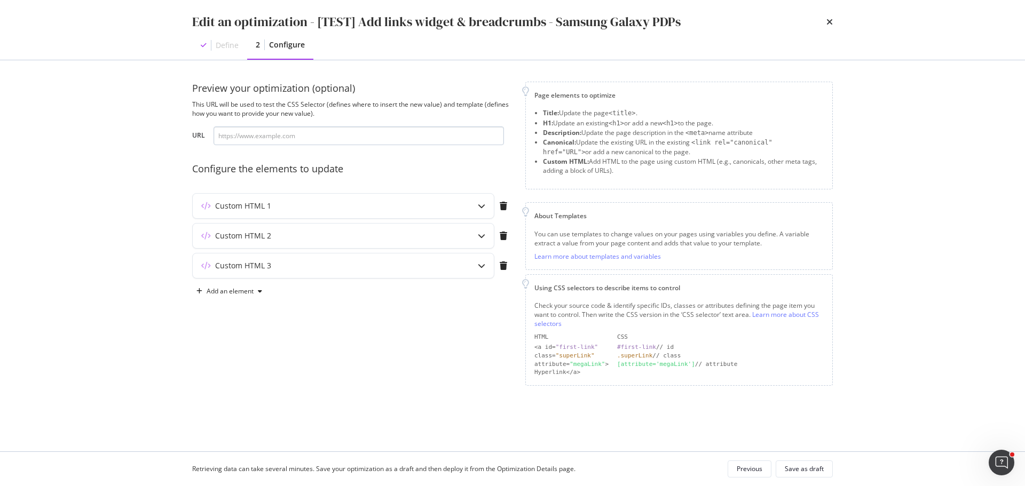
scroll to position [0, 0]
click at [334, 228] on div "Custom HTML 2" at bounding box center [343, 236] width 301 height 25
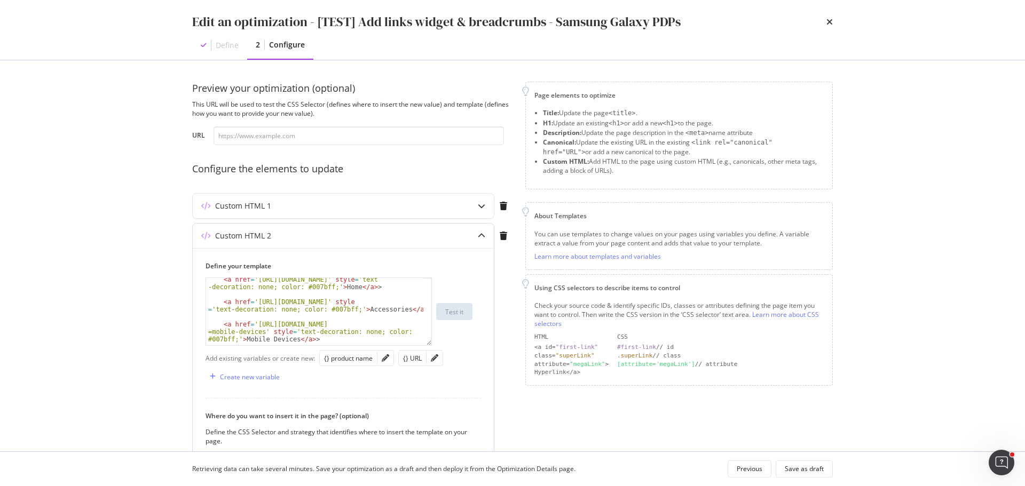
scroll to position [82, 0]
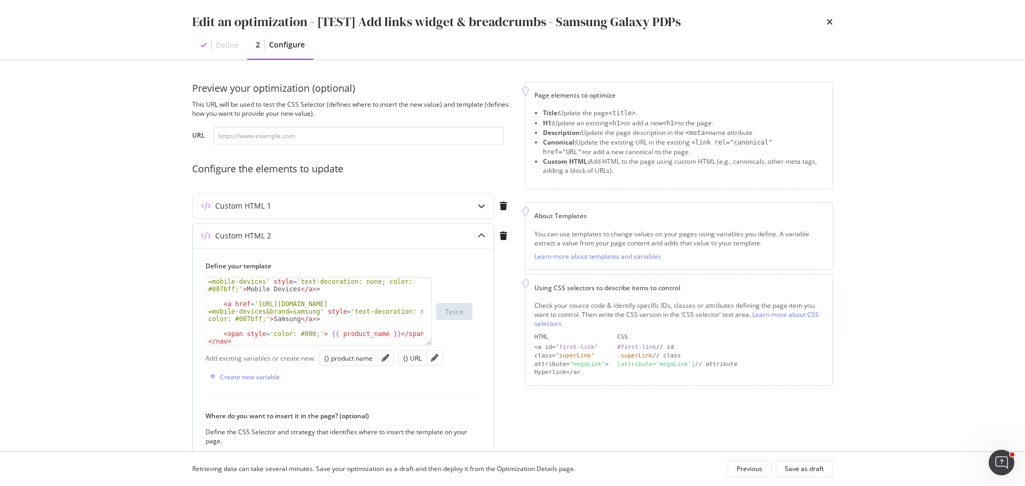
click at [478, 236] on icon "modal" at bounding box center [481, 235] width 7 height 7
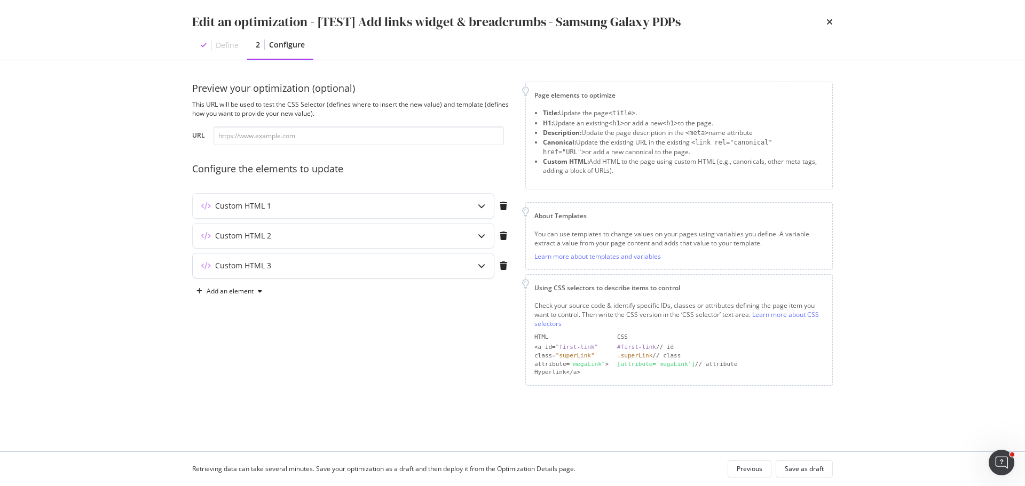
click at [343, 263] on div "Custom HTML 3" at bounding box center [322, 265] width 259 height 11
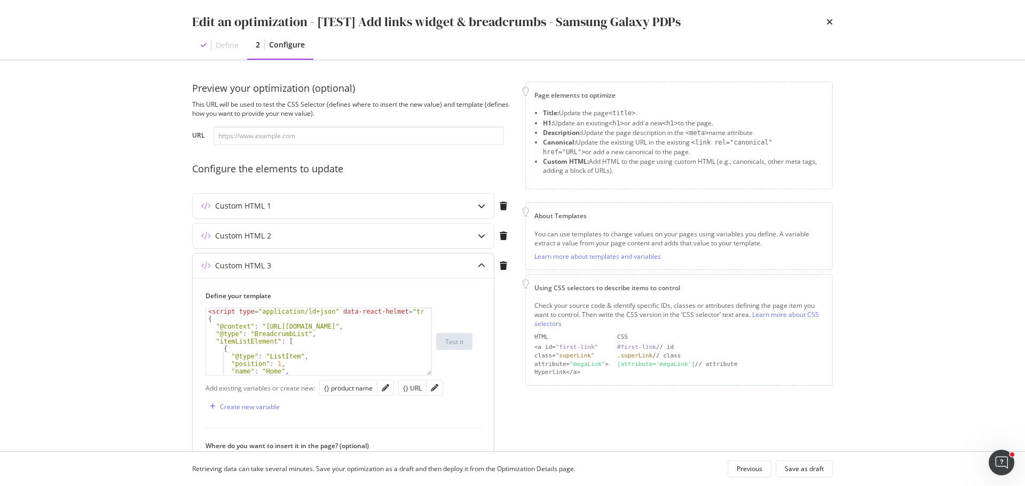
click at [417, 263] on div "Custom HTML 3" at bounding box center [322, 265] width 259 height 11
